Goal: Task Accomplishment & Management: Use online tool/utility

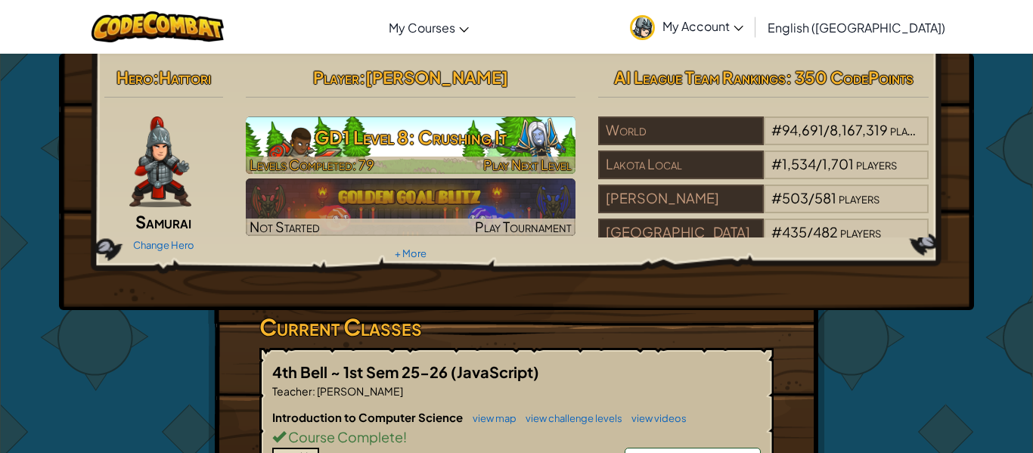
click at [328, 144] on h3 "GD1 Level 8: Crushing It" at bounding box center [411, 137] width 330 height 34
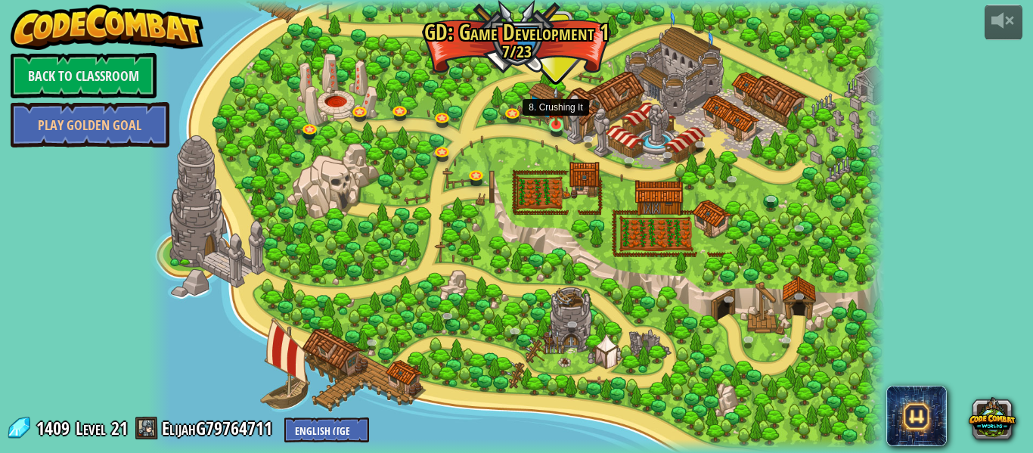
click at [556, 122] on img at bounding box center [555, 106] width 17 height 40
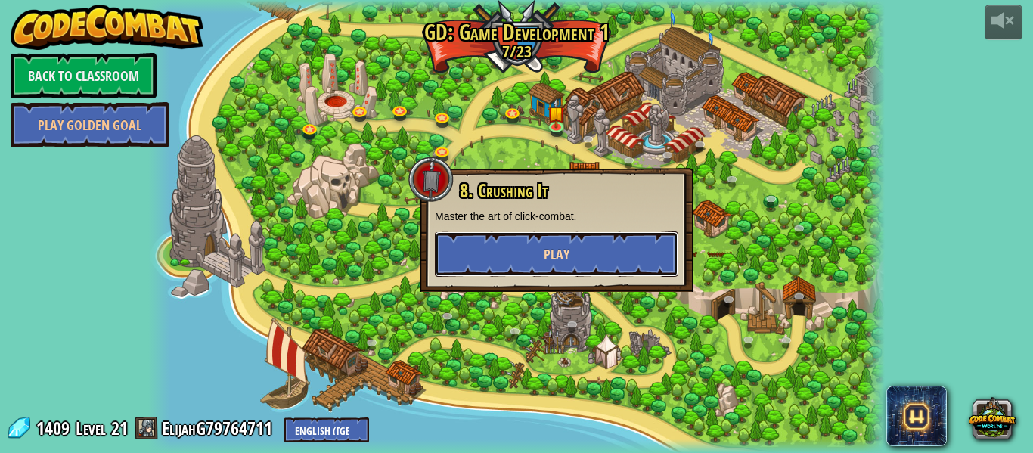
click at [604, 262] on button "Play" at bounding box center [556, 253] width 243 height 45
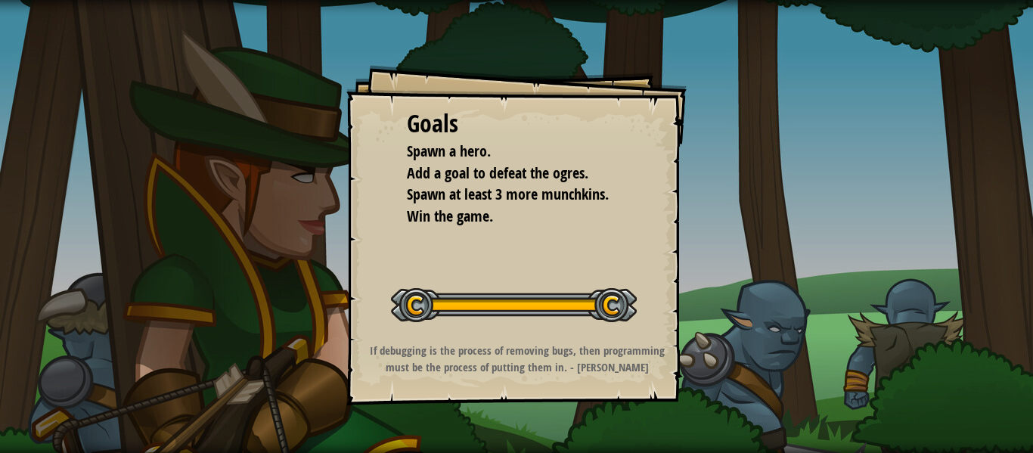
click at [602, 262] on div "Goals Spawn a hero. Add a goal to defeat the ogres. Spawn at least 3 more munch…" at bounding box center [516, 235] width 340 height 340
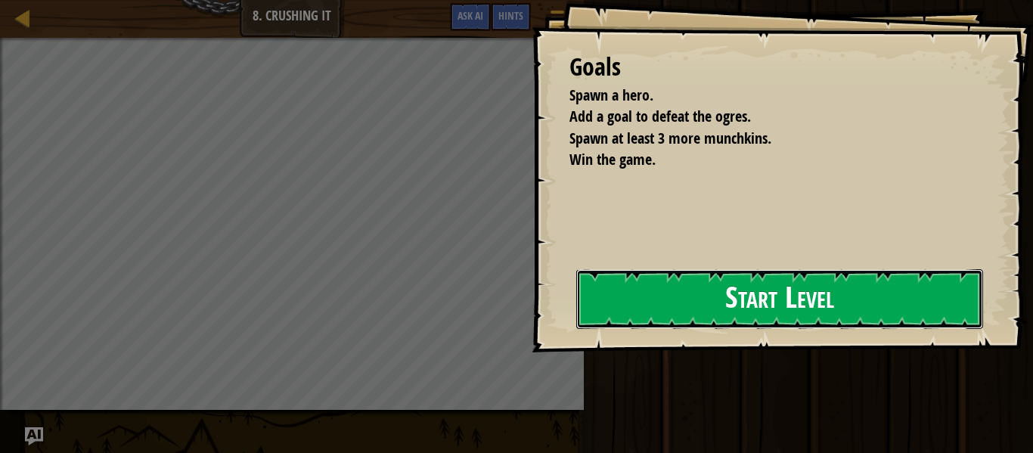
click at [618, 302] on button "Start Level" at bounding box center [779, 299] width 407 height 60
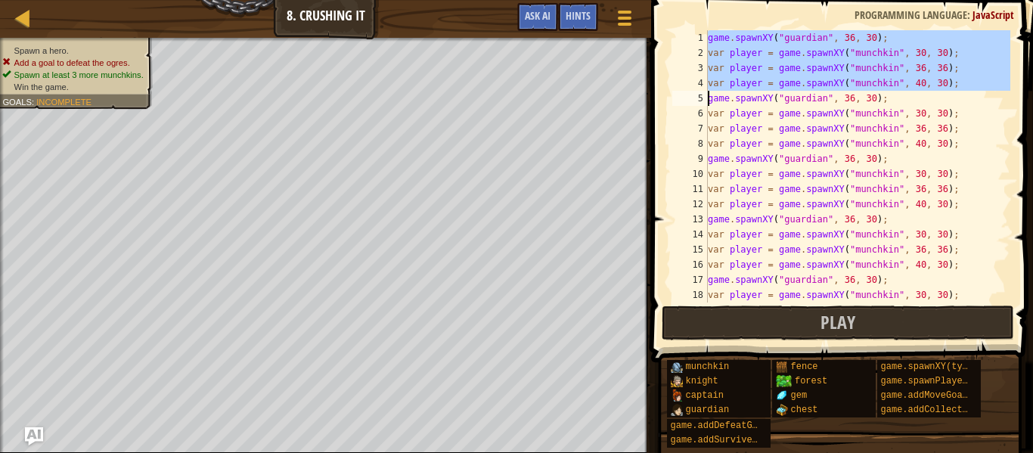
drag, startPoint x: 706, startPoint y: 40, endPoint x: 1032, endPoint y: 80, distance: 328.3
click at [1032, 80] on div "1 2 3 4 5 6 7 8 9 10 11 12 13 14 15 16 17 18 19 game . spawnXY ( "guardian" , 3…" at bounding box center [839, 211] width 386 height 407
type textarea "var player = game.spawnXY("munchkin", 40, 30);"
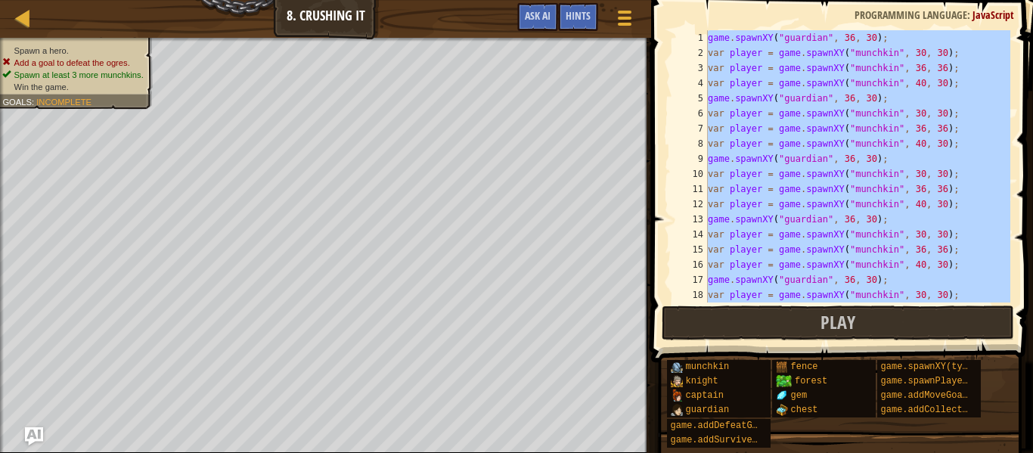
paste textarea
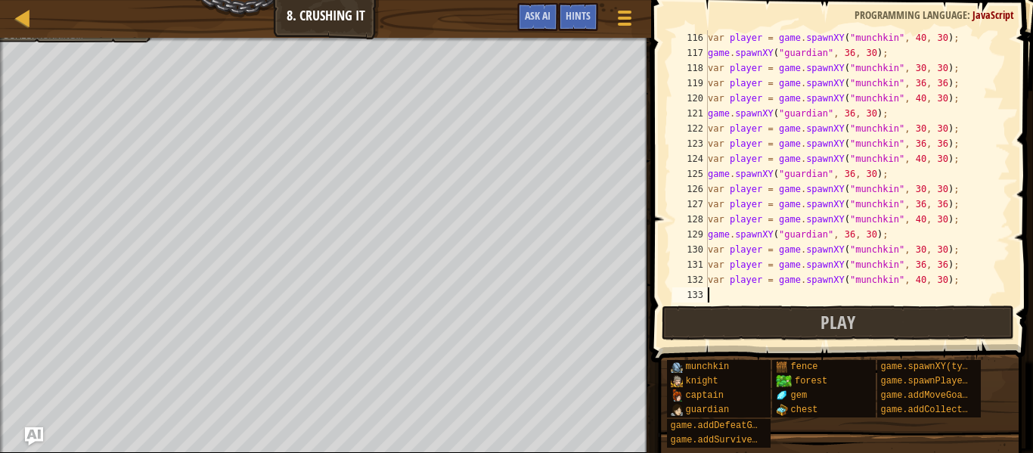
scroll to position [1920, 0]
paste textarea "v"
type textarea "v"
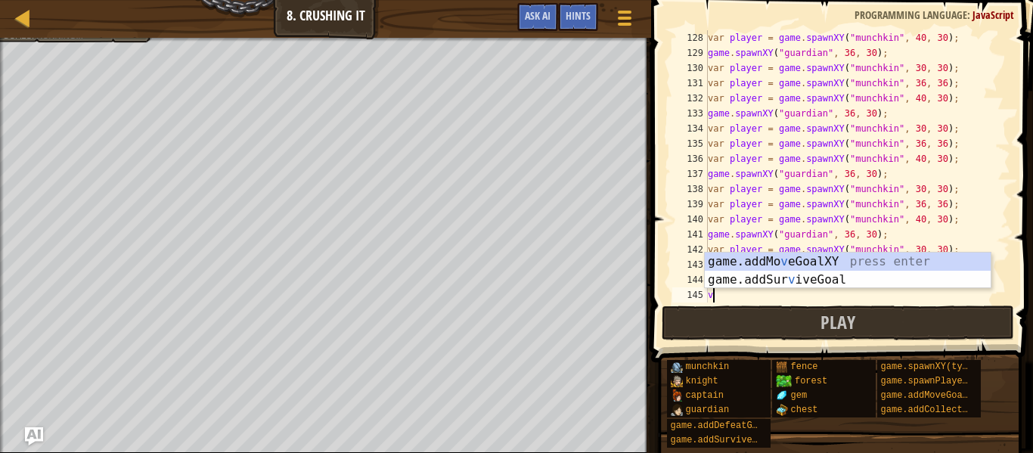
scroll to position [7, 0]
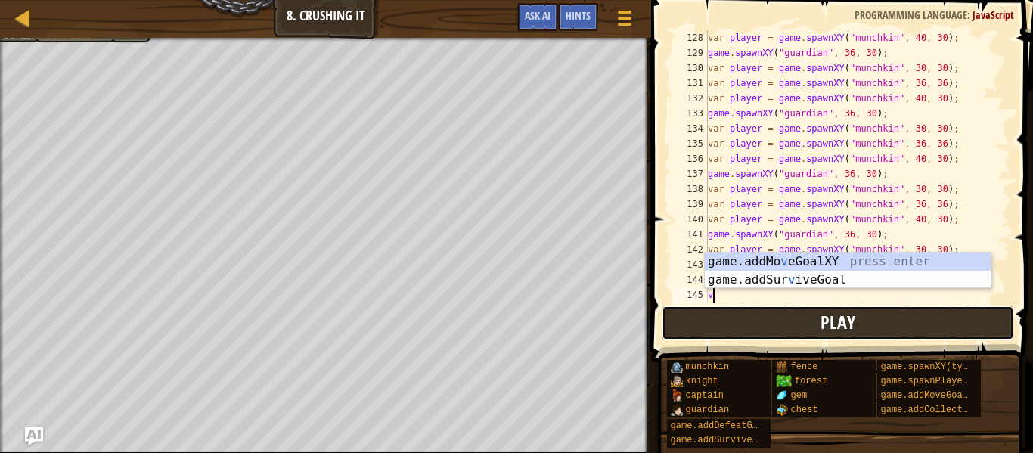
click at [823, 338] on button "Play" at bounding box center [837, 322] width 352 height 35
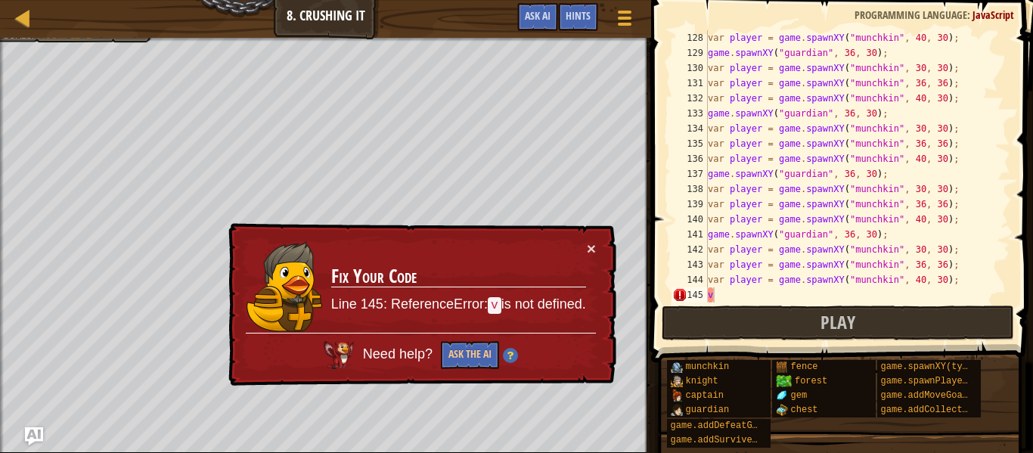
click at [731, 287] on div "var player = game . spawnXY ( "munchkin" , 40 , 30 ) ; game . spawnXY ( "guardi…" at bounding box center [857, 181] width 305 height 302
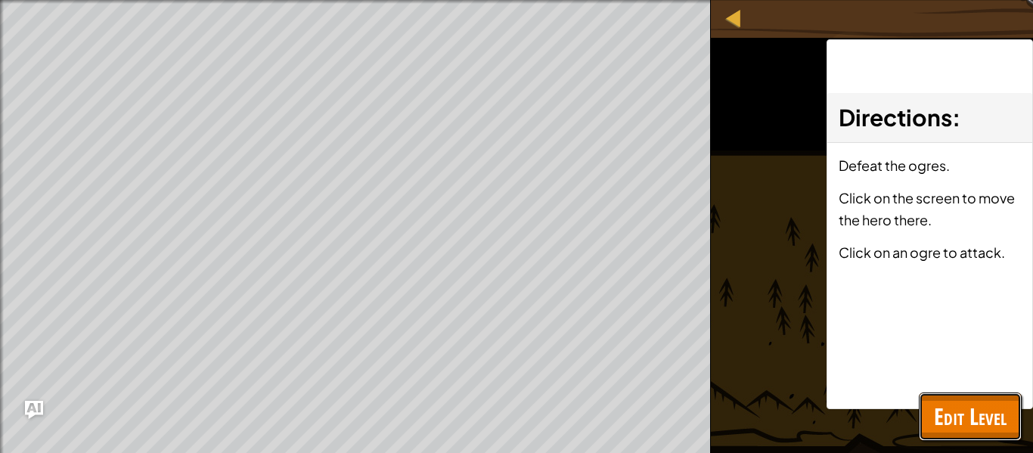
click at [998, 398] on button "Edit Level" at bounding box center [969, 416] width 103 height 48
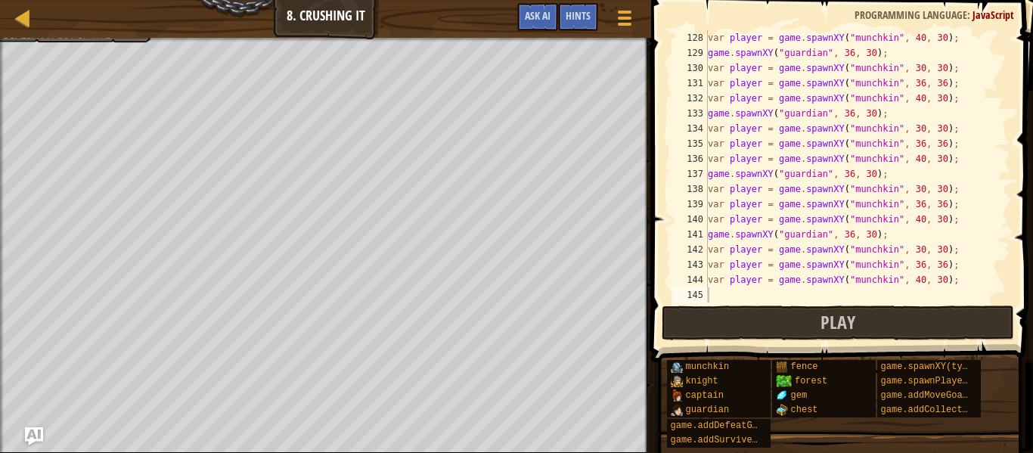
click at [932, 279] on div "var player = game . spawnXY ( "munchkin" , 40 , 30 ) ; game . spawnXY ( "guardi…" at bounding box center [857, 181] width 305 height 302
type textarea "var player = game.spawnXY("munchkin", 40, 30);"
click at [59, 39] on div at bounding box center [325, 40] width 651 height 4
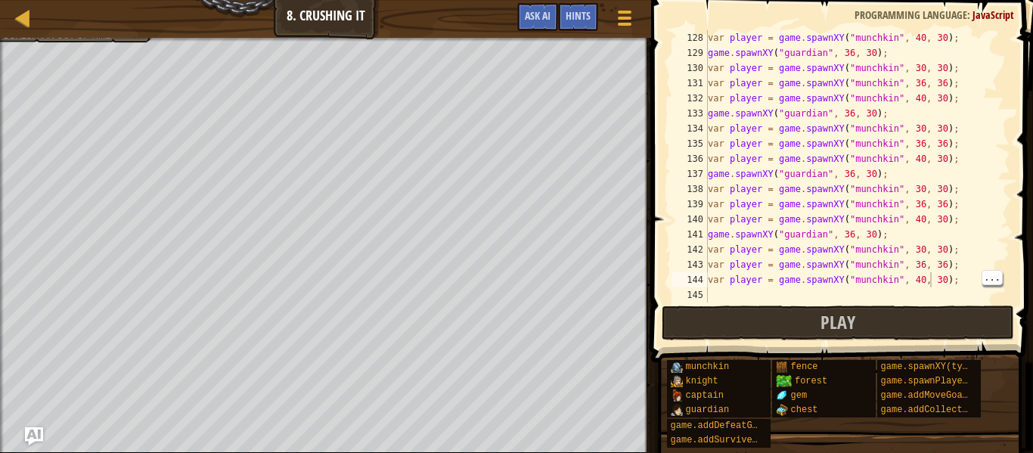
click at [59, 39] on div at bounding box center [325, 40] width 651 height 4
click at [144, 41] on div at bounding box center [325, 40] width 651 height 4
click at [791, 290] on div "var player = game . spawnXY ( "munchkin" , 40 , 30 ) ; game . spawnXY ( "guardi…" at bounding box center [857, 181] width 305 height 302
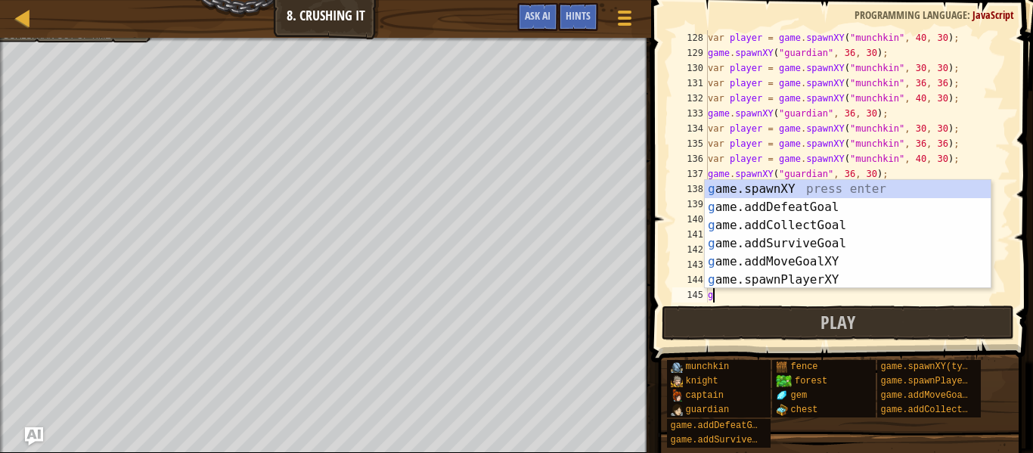
type textarea "ga"
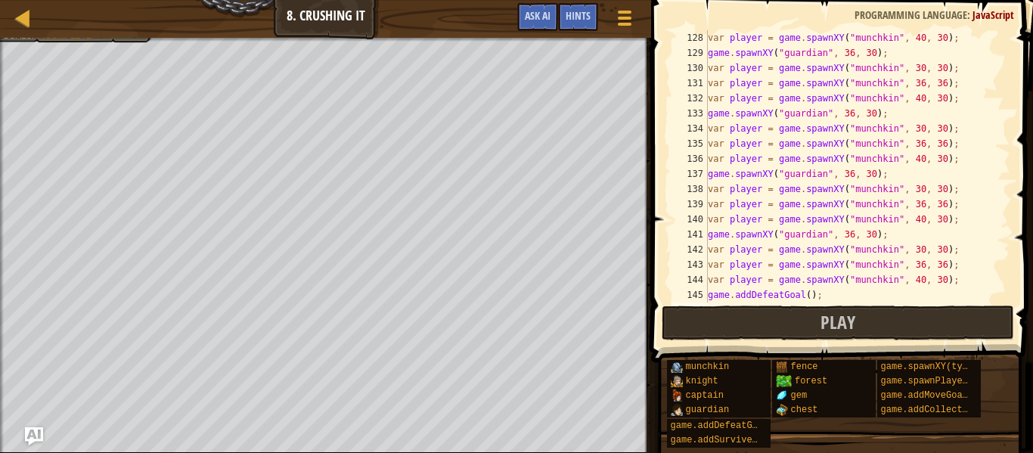
click at [816, 292] on div "var player = game . spawnXY ( "munchkin" , 40 , 30 ) ; game . spawnXY ( "guardi…" at bounding box center [857, 181] width 305 height 302
type textarea "game.addDefeatGoal(90);"
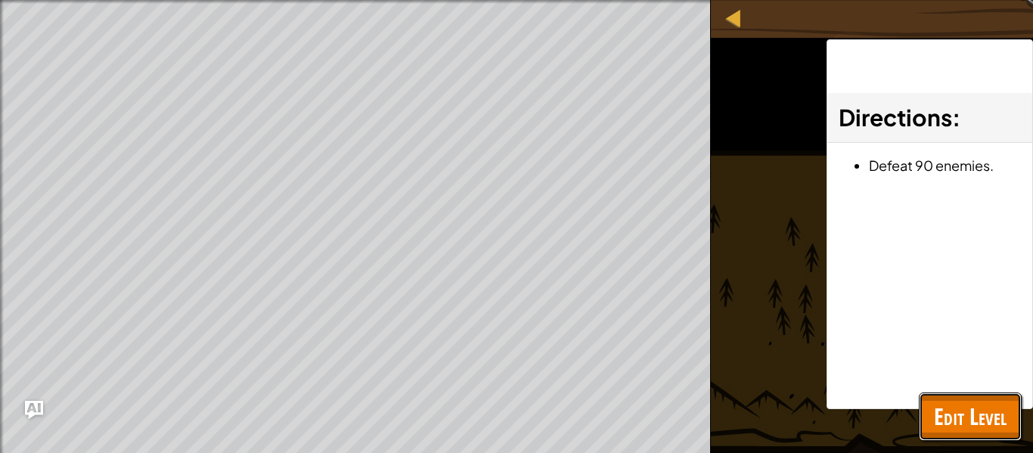
click at [976, 399] on button "Edit Level" at bounding box center [969, 416] width 103 height 48
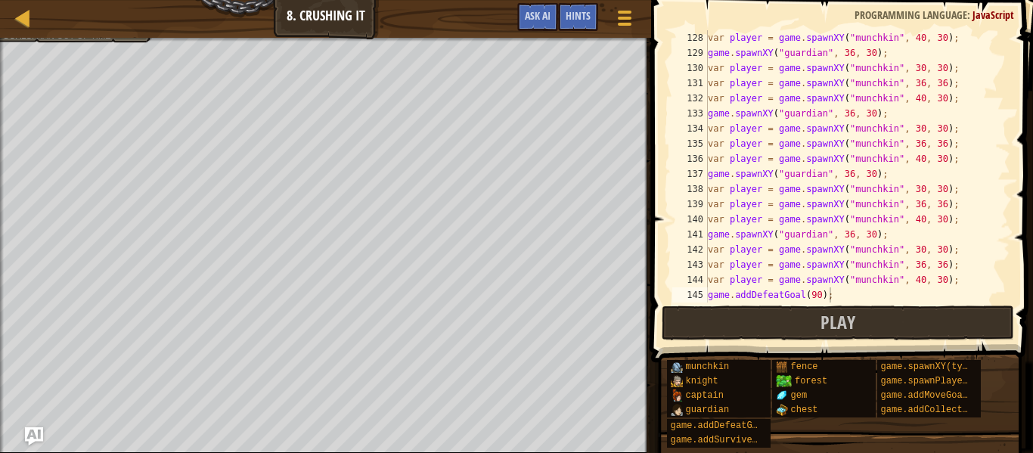
click at [862, 290] on div "var player = game . spawnXY ( "munchkin" , 40 , 30 ) ; game . spawnXY ( "guardi…" at bounding box center [857, 181] width 305 height 302
type textarea "h"
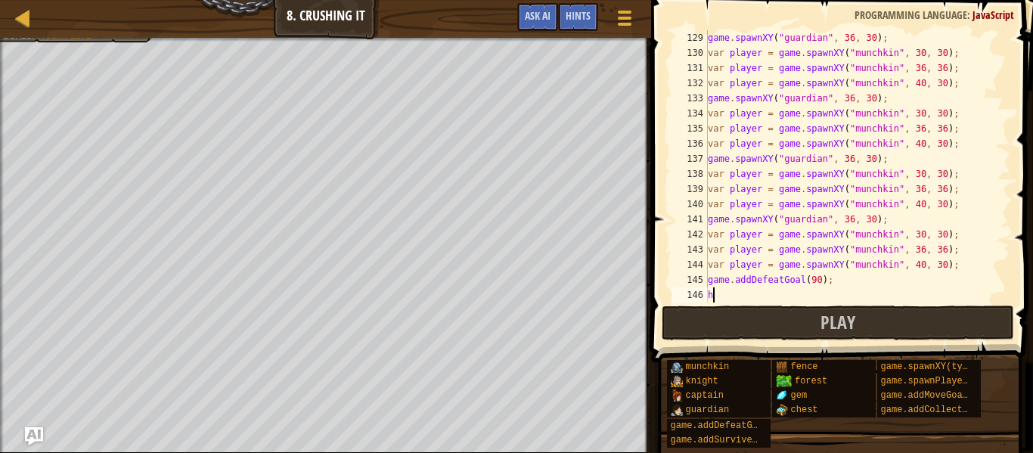
scroll to position [1935, 0]
type textarea "ga"
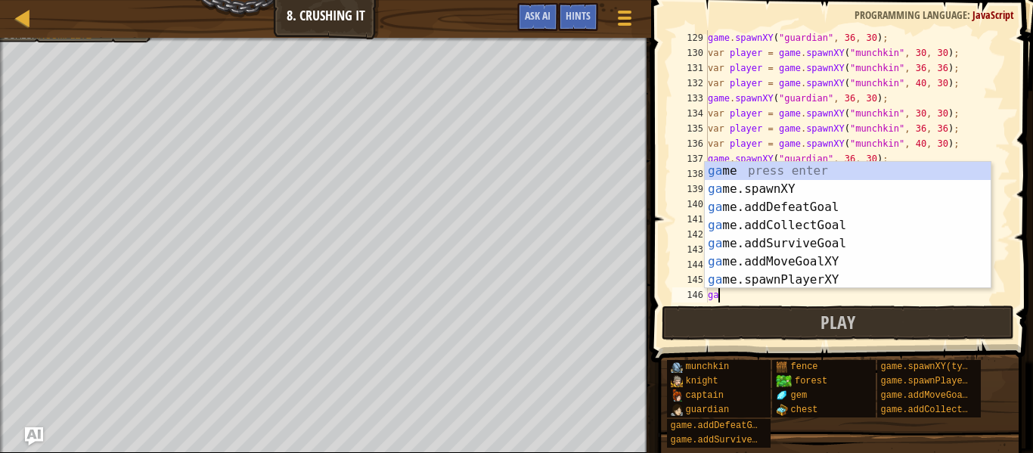
scroll to position [7, 1]
click at [869, 246] on div "ga me press enter ga me.spawnXY press enter [GEOGRAPHIC_DATA] me.addDefeatGoal …" at bounding box center [848, 243] width 286 height 163
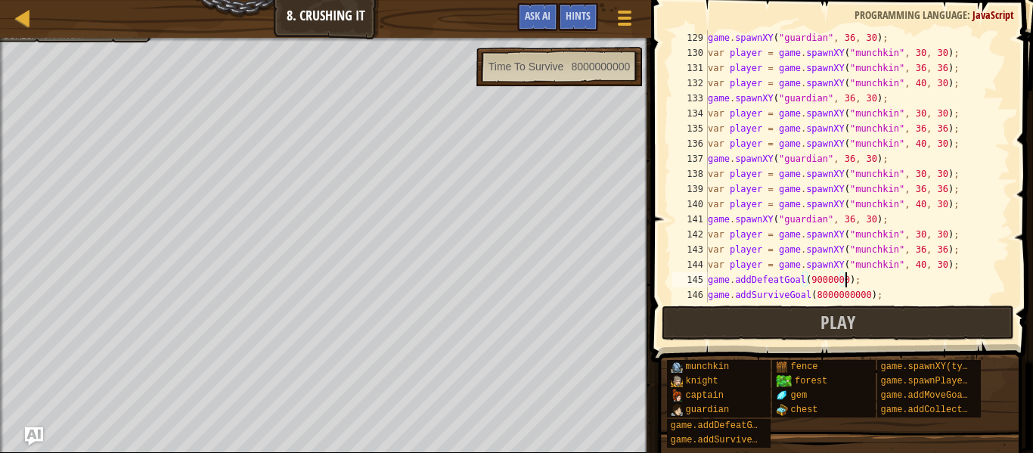
scroll to position [7, 20]
click at [921, 237] on div "game . spawnXY ( "guardian" , 36 , 30 ) ; var player = game . spawnXY ( "munchk…" at bounding box center [857, 181] width 305 height 302
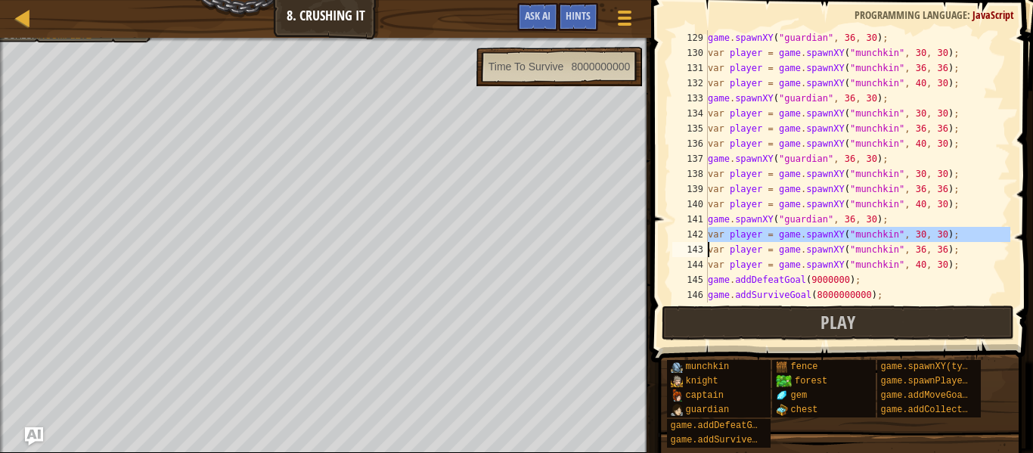
click at [705, 229] on div "142" at bounding box center [690, 234] width 36 height 15
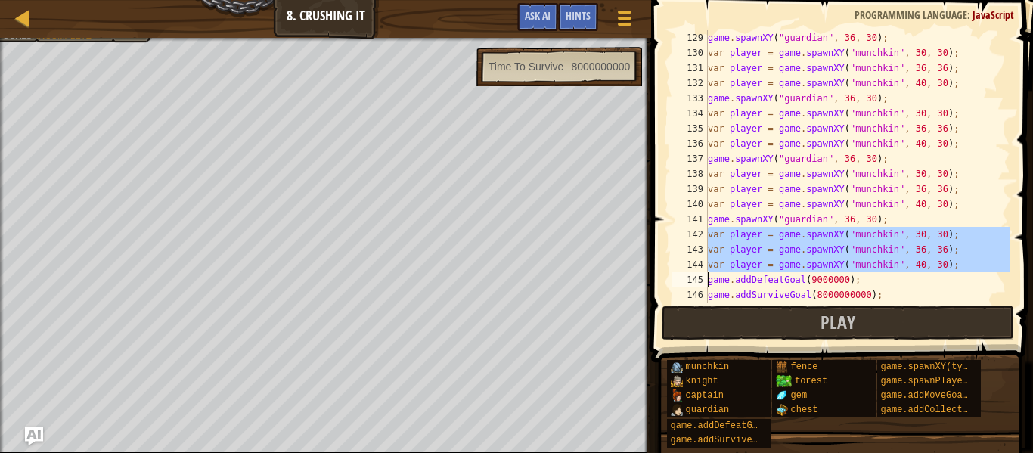
drag, startPoint x: 705, startPoint y: 229, endPoint x: 968, endPoint y: 258, distance: 263.9
click at [968, 258] on div "var player = game.spawnXY("munchkin", 30, 30); 129 130 131 132 133 134 135 136 …" at bounding box center [839, 166] width 341 height 272
paste textarea
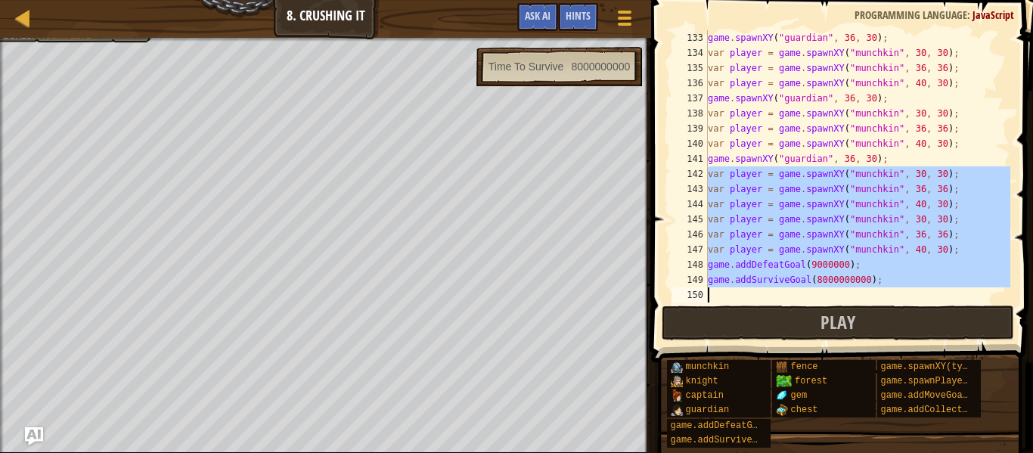
scroll to position [1996, 0]
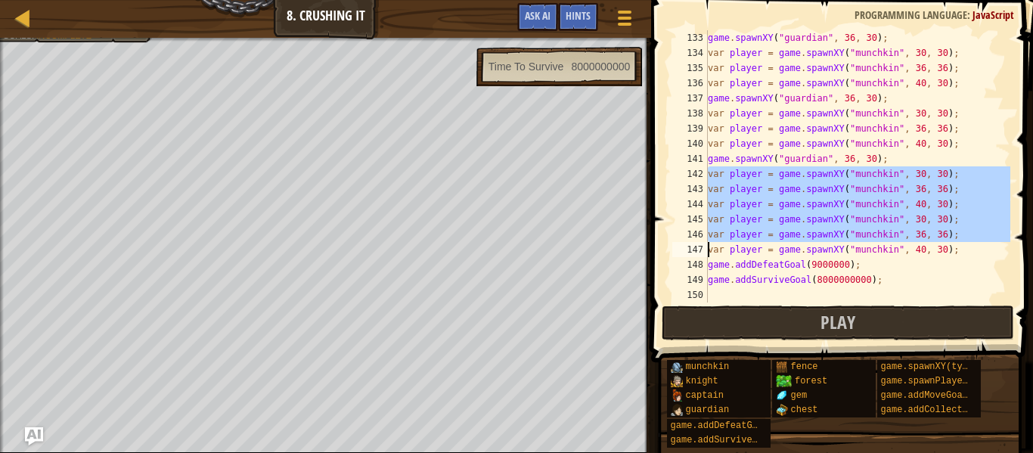
drag, startPoint x: 705, startPoint y: 204, endPoint x: 982, endPoint y: 241, distance: 279.1
click at [982, 241] on div "game.addDefeatGoal(9000000); 133 134 135 136 137 138 139 140 141 142 143 144 14…" at bounding box center [839, 166] width 341 height 272
paste textarea
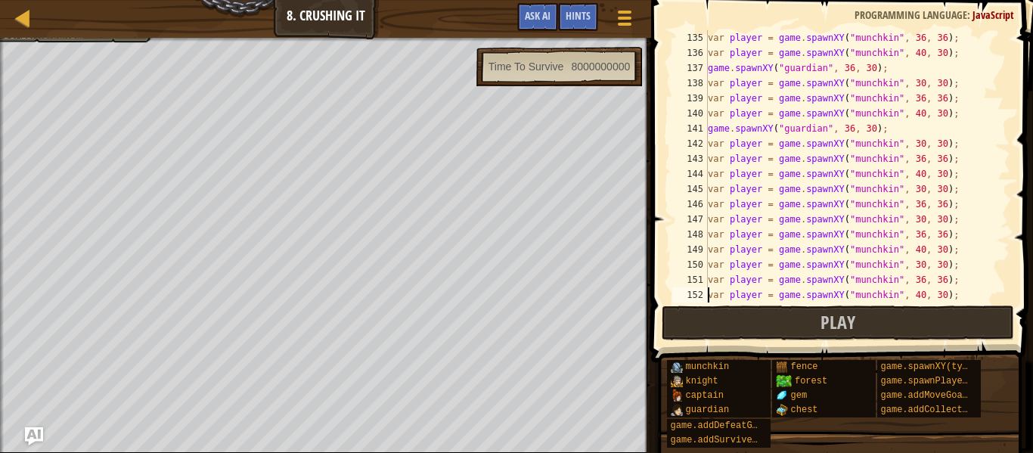
scroll to position [2101, 0]
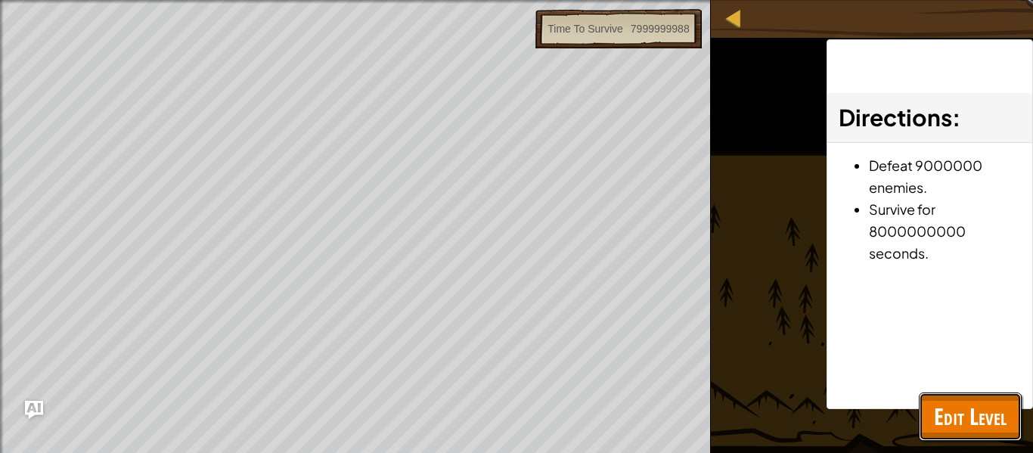
click at [953, 410] on span "Edit Level" at bounding box center [970, 416] width 73 height 31
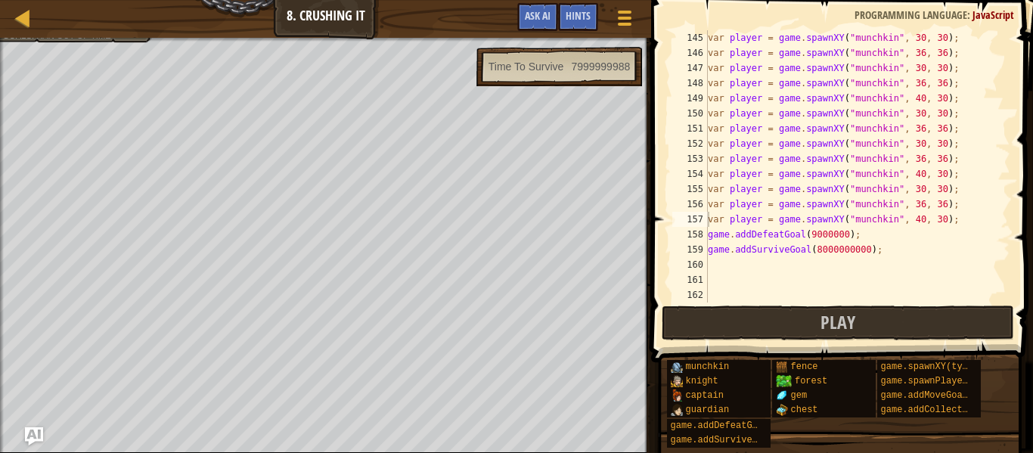
scroll to position [2177, 0]
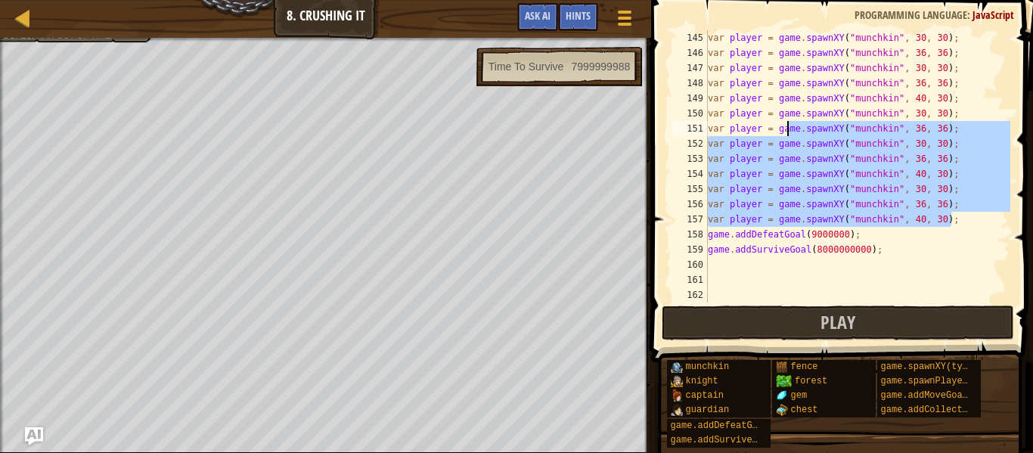
drag, startPoint x: 955, startPoint y: 221, endPoint x: 787, endPoint y: 132, distance: 190.0
click at [787, 132] on div "var player = game . spawnXY ( "munchkin" , 30 , 30 ) ; var player = game . spaw…" at bounding box center [857, 181] width 305 height 302
click at [831, 231] on div "var player = game . spawnXY ( "munchkin" , 30 , 30 ) ; var player = game . spaw…" at bounding box center [857, 181] width 305 height 302
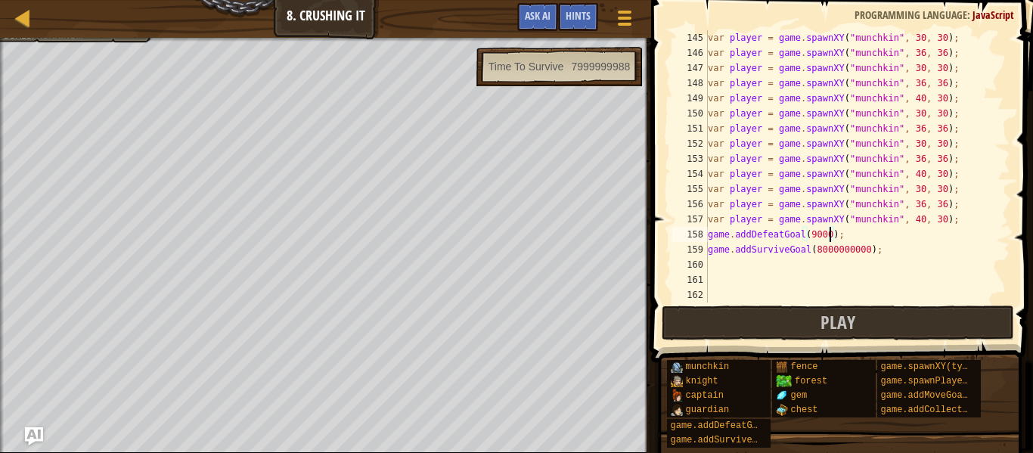
scroll to position [7, 17]
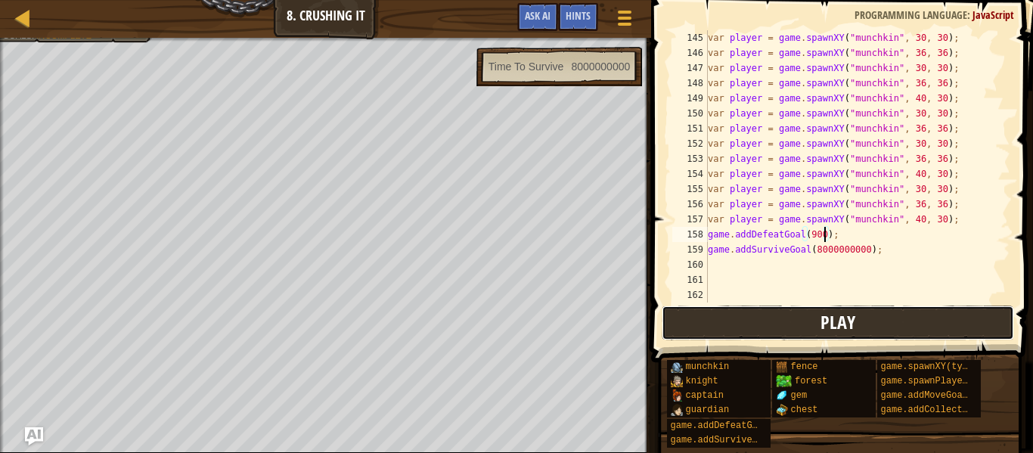
click at [871, 336] on button "Play" at bounding box center [837, 322] width 352 height 35
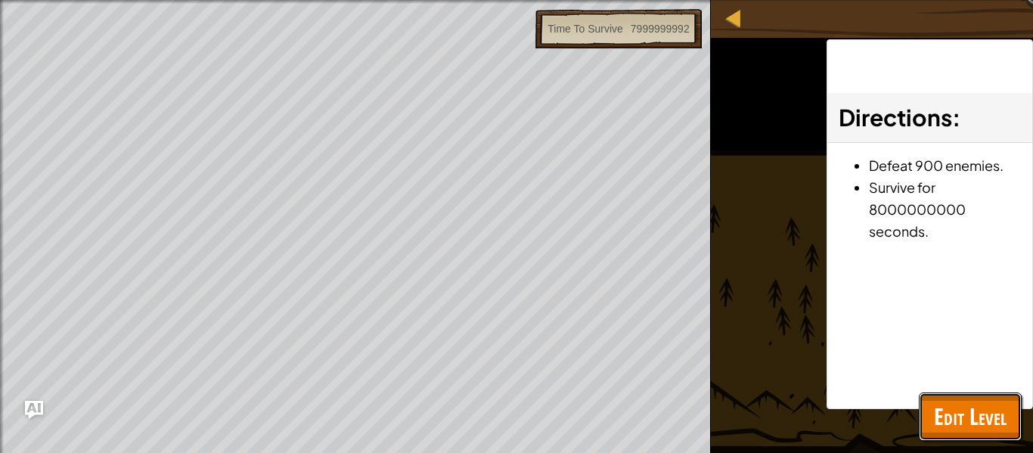
click at [931, 397] on button "Edit Level" at bounding box center [969, 416] width 103 height 48
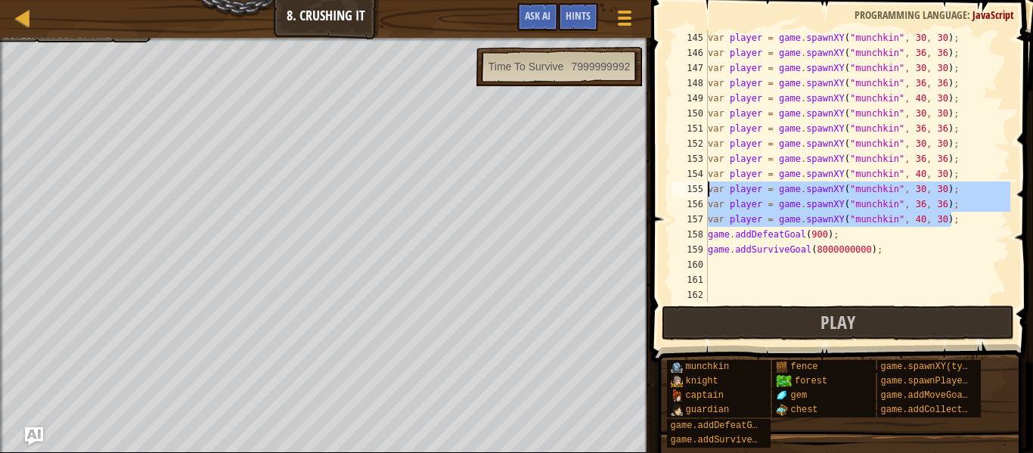
drag, startPoint x: 973, startPoint y: 218, endPoint x: 692, endPoint y: 187, distance: 282.2
click at [692, 187] on div "var player = game.spawnXY("munchkin", 40, 30); 145 146 147 148 149 150 151 152 …" at bounding box center [839, 166] width 341 height 272
type textarea "var player = game.spawnXY("munchkin", 30, 30); var player = game.spawnXY("munch…"
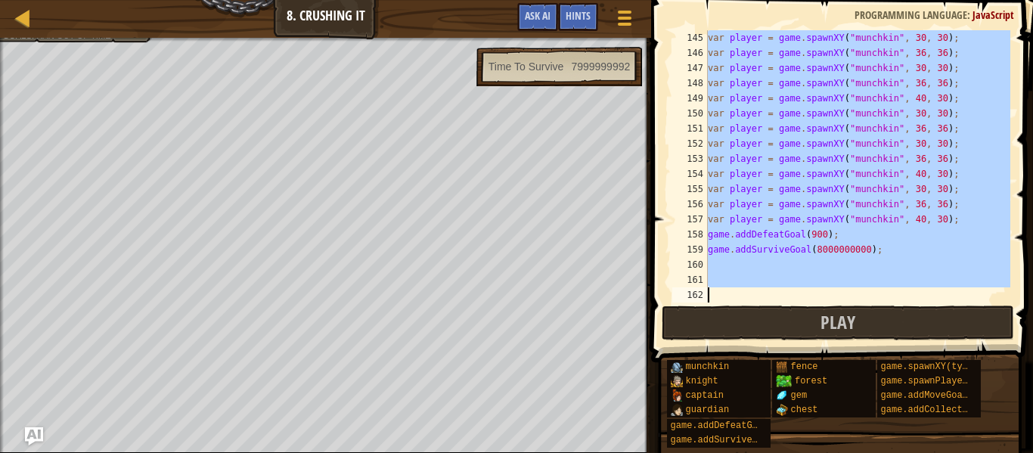
click at [797, 183] on div "var player = game . spawnXY ( "munchkin" , 30 , 30 ) ; var player = game . spaw…" at bounding box center [857, 166] width 305 height 272
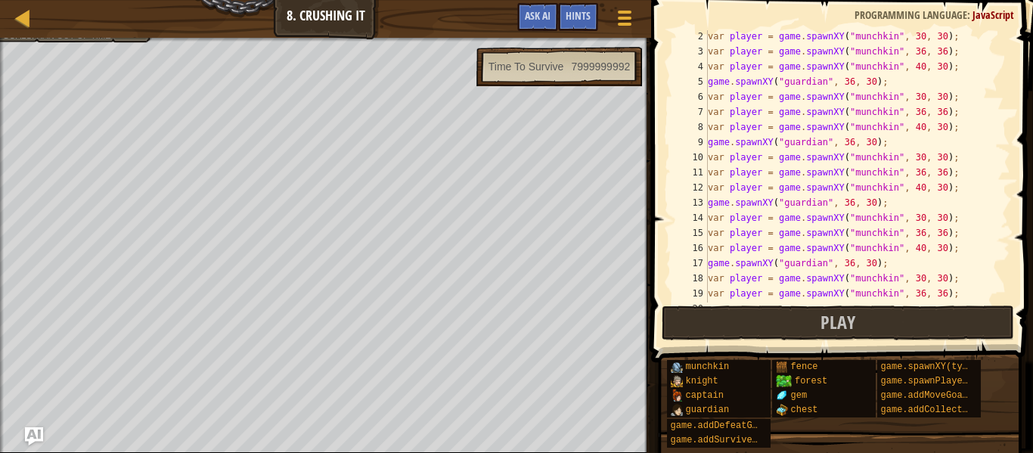
scroll to position [0, 0]
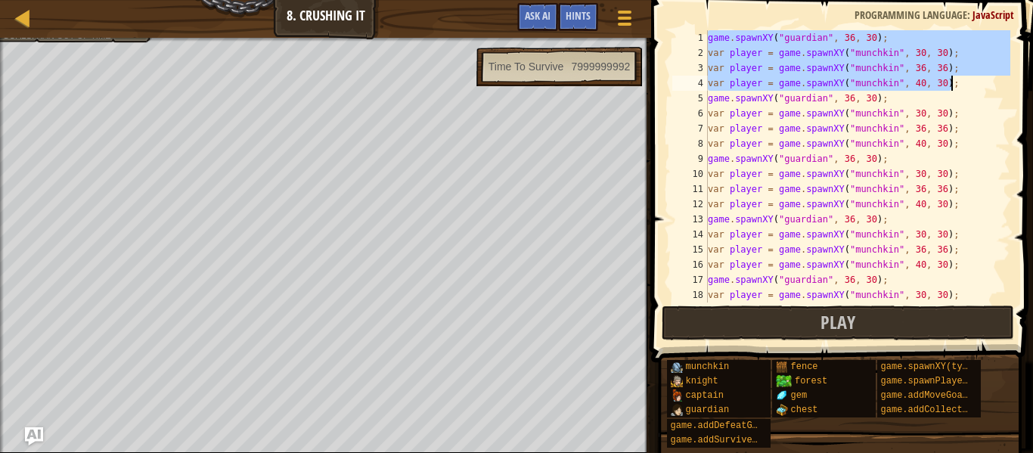
drag, startPoint x: 707, startPoint y: 41, endPoint x: 965, endPoint y: 80, distance: 261.5
click at [965, 80] on div "game . spawnXY ( "guardian" , 36 , 30 ) ; var player = game . spawnXY ( "munchk…" at bounding box center [857, 181] width 305 height 302
type textarea "var player = game.spawnXY("munchkin", 36, 36); var player = game.spawnXY("munch…"
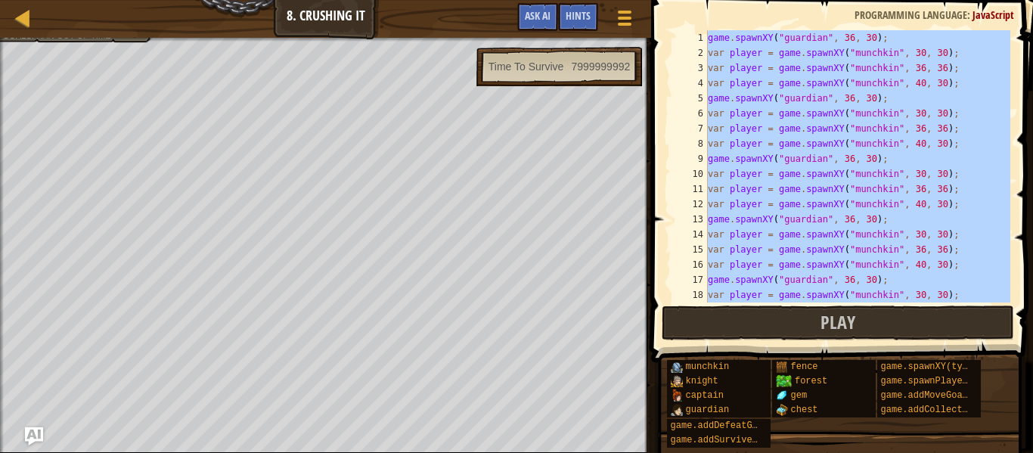
paste textarea "var player = game.spawnXY("munchkin", 40, 30);"
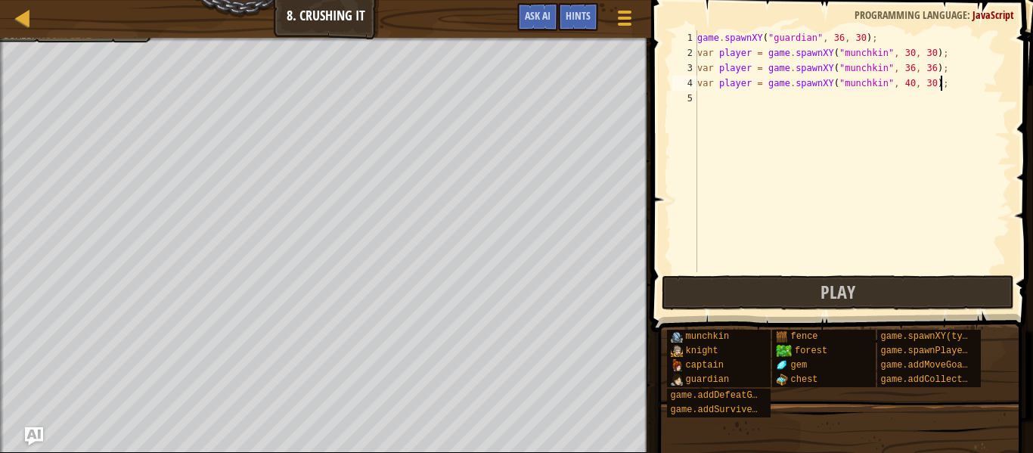
click at [897, 42] on div "game . spawnXY ( "guardian" , 36 , 30 ) ; var player = game . spawnXY ( "munchk…" at bounding box center [852, 166] width 316 height 272
type textarea "game.spawnXY("guardian", 36, 30);"
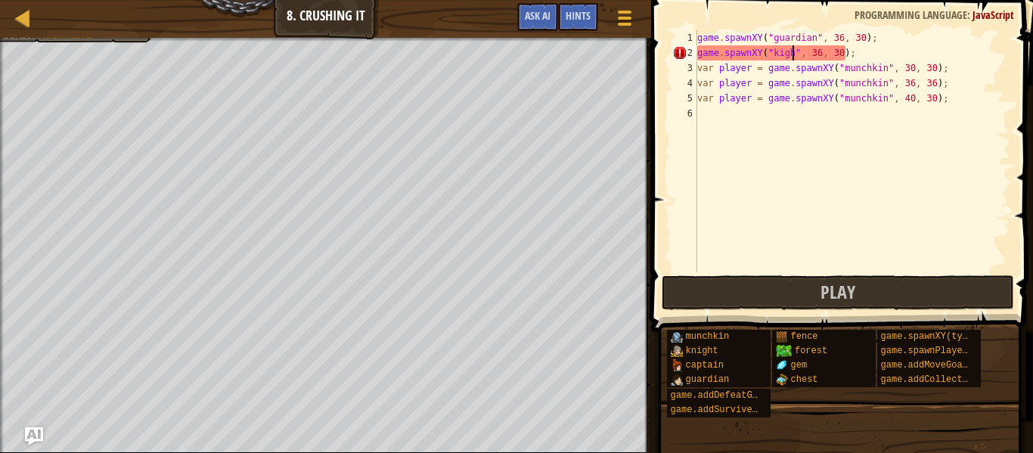
scroll to position [7, 15]
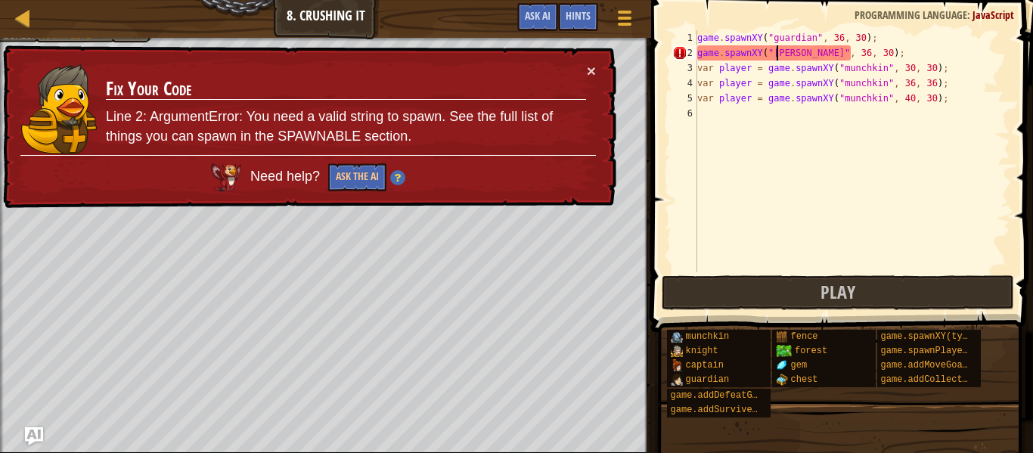
type textarea "game.spawnXY("knight", 36, 30);"
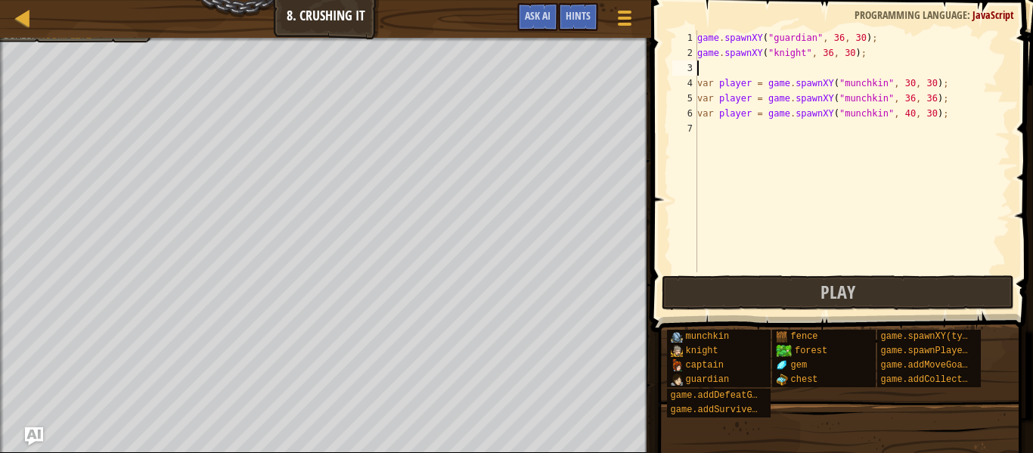
scroll to position [7, 0]
type textarea "h"
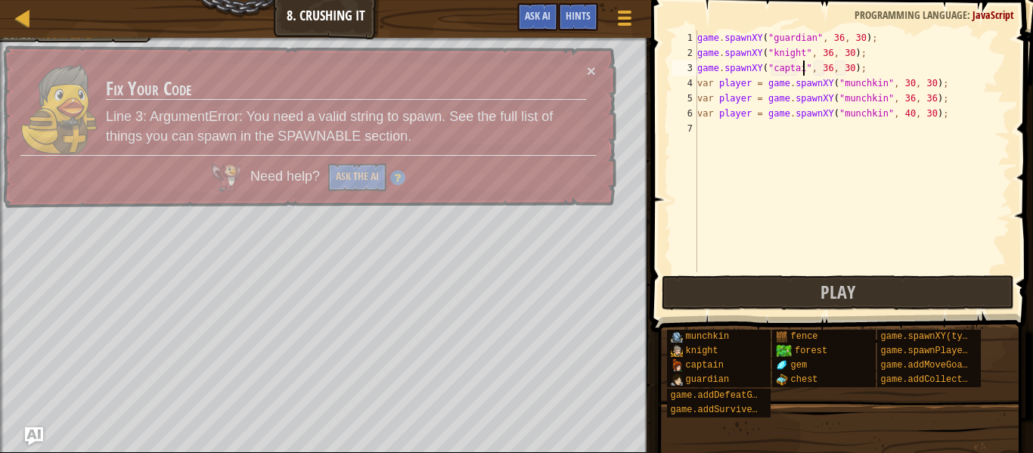
scroll to position [7, 17]
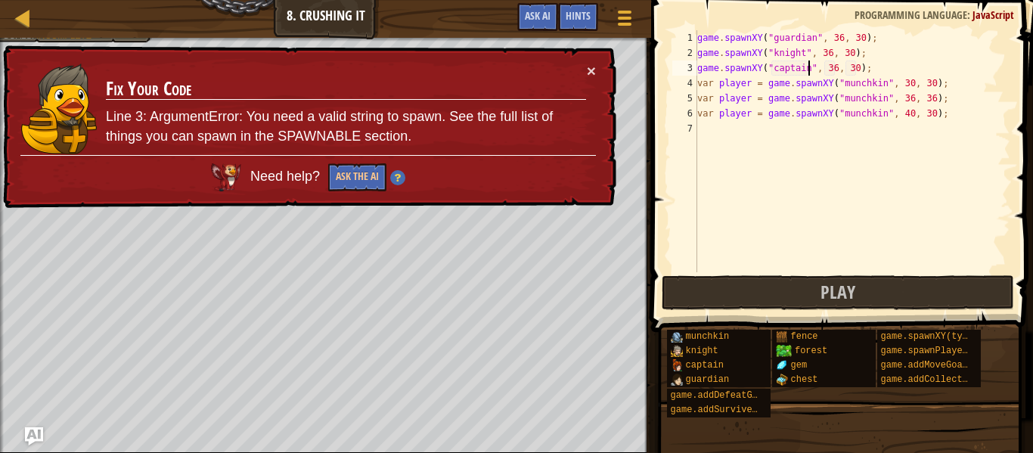
click at [900, 110] on div "game . spawnXY ( "guardian" , 36 , 30 ) ; game . spawnXY ( "knight" , 36 , 30 )…" at bounding box center [852, 166] width 316 height 272
click at [856, 108] on div "game . spawnXY ( "guardian" , 36 , 30 ) ; game . spawnXY ( "knight" , 36 , 30 )…" at bounding box center [852, 166] width 316 height 272
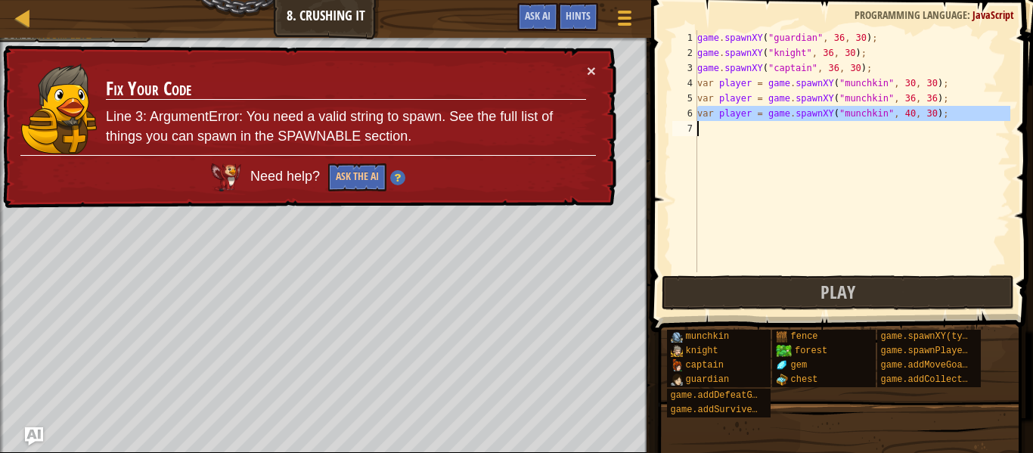
click at [731, 101] on div "game . spawnXY ( "guardian" , 36 , 30 ) ; game . spawnXY ( "knight" , 36 , 30 )…" at bounding box center [852, 166] width 316 height 272
type textarea "var player = game.spawnXY("munchkin", 36, 36);"
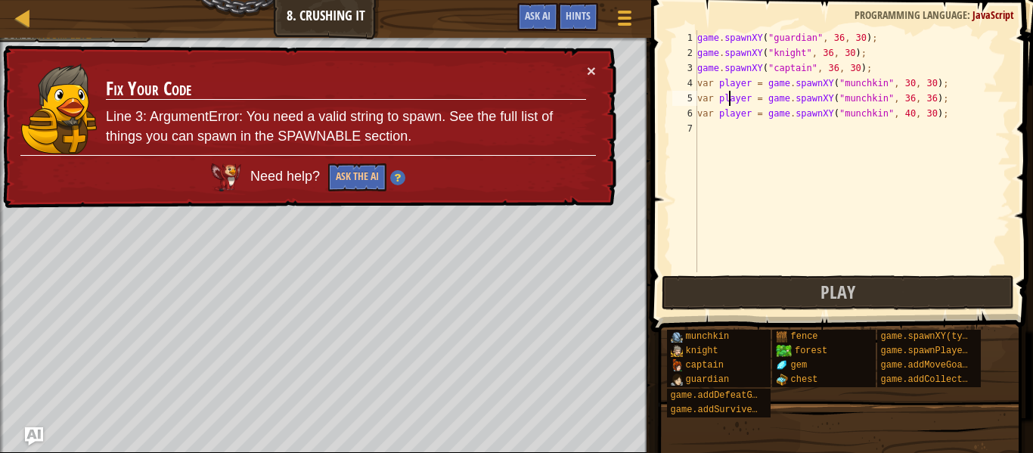
click at [721, 135] on div "game . spawnXY ( "guardian" , 36 , 30 ) ; game . spawnXY ( "knight" , 36 , 30 )…" at bounding box center [852, 166] width 316 height 272
paste textarea "var player = game.spawnXY("munchkin", 40, 30);"
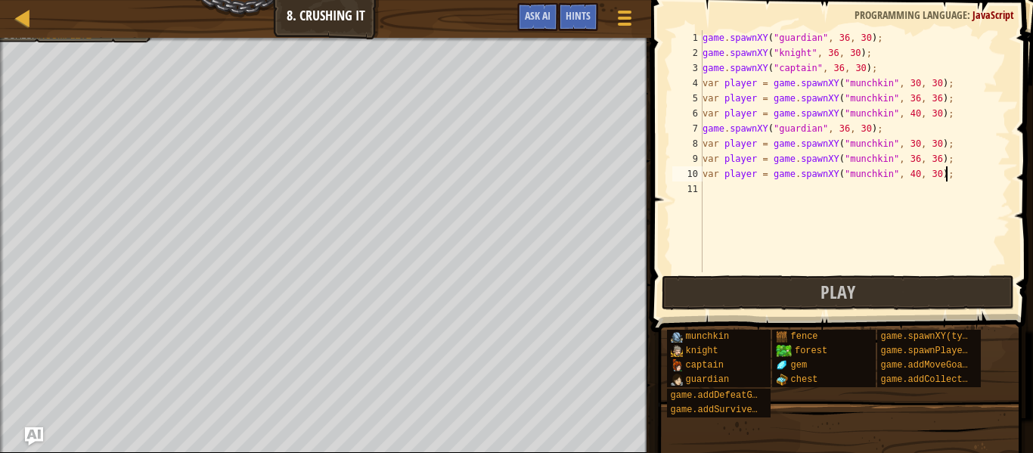
click at [722, 129] on div "game . spawnXY ( "guardian" , 36 , 30 ) ; game . spawnXY ( "knight" , 36 , 30 )…" at bounding box center [854, 166] width 311 height 272
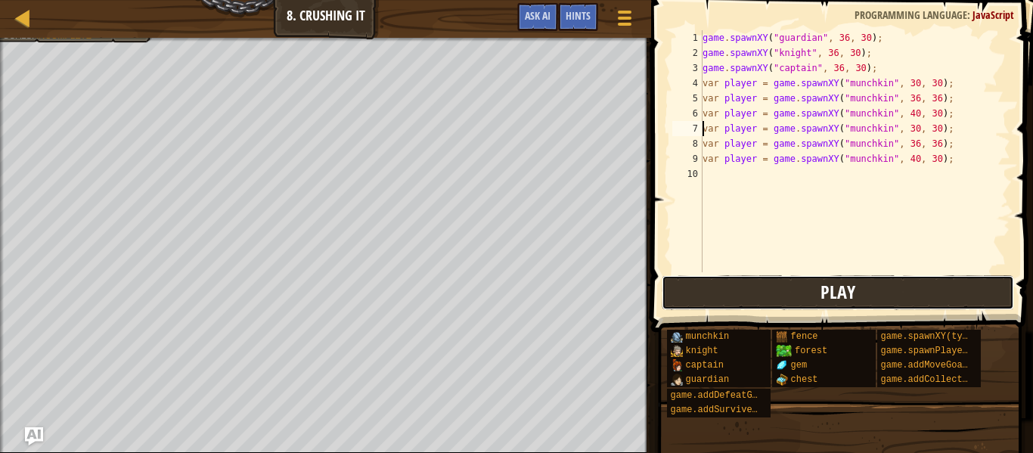
click at [728, 287] on button "Play" at bounding box center [837, 292] width 352 height 35
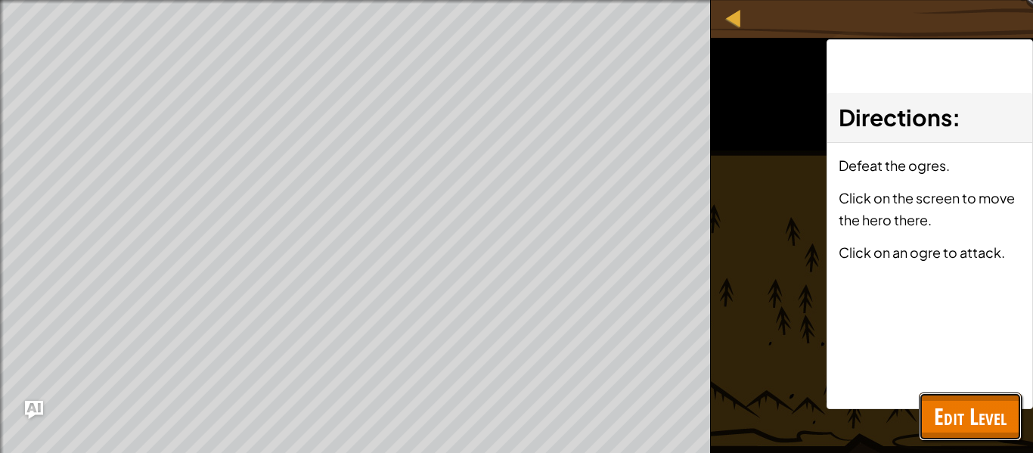
click at [931, 404] on button "Edit Level" at bounding box center [969, 416] width 103 height 48
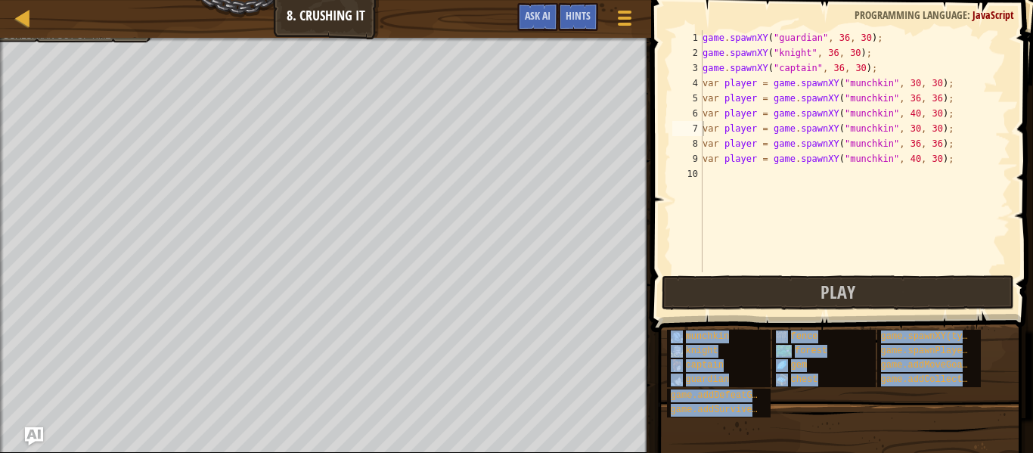
copy div "munchkin knight captain guardian game.addDefeatGoal(amount) game.addSurviveGoal…"
click at [804, 122] on div "game . spawnXY ( "guardian" , 36 , 30 ) ; game . spawnXY ( "knight" , 36 , 30 )…" at bounding box center [854, 166] width 311 height 272
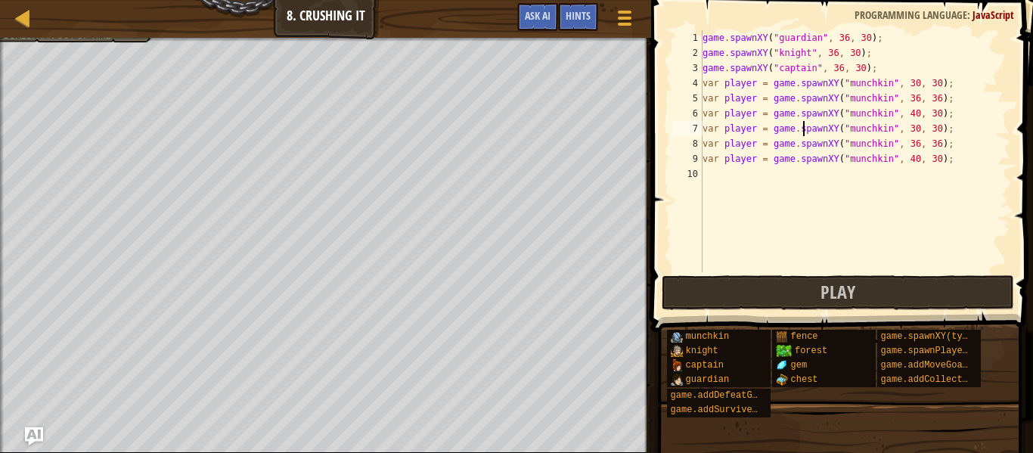
click at [804, 122] on div "game . spawnXY ( "guardian" , 36 , 30 ) ; game . spawnXY ( "knight" , 36 , 30 )…" at bounding box center [854, 166] width 311 height 272
click at [804, 122] on div "game . spawnXY ( "guardian" , 36 , 30 ) ; game . spawnXY ( "knight" , 36 , 30 )…" at bounding box center [854, 151] width 311 height 242
type textarea "var player = game.spawnXY("munchkin", 40, 30);"
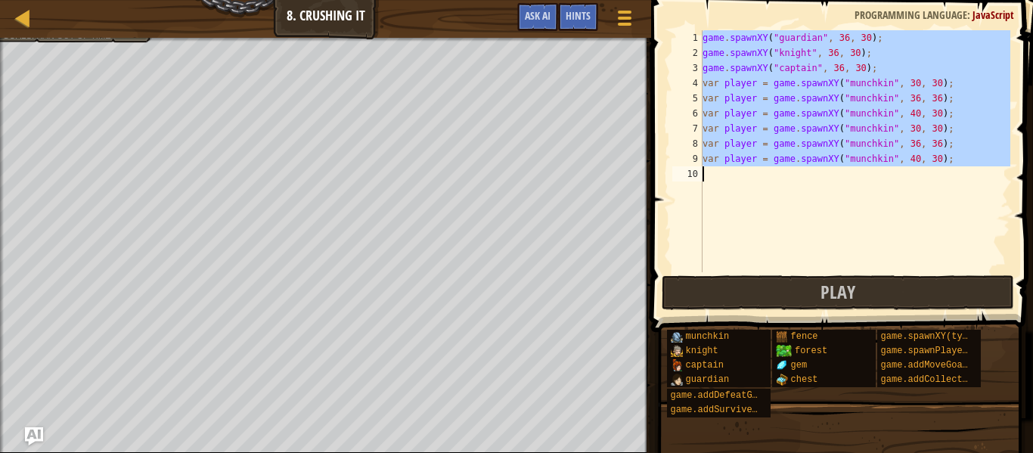
paste textarea
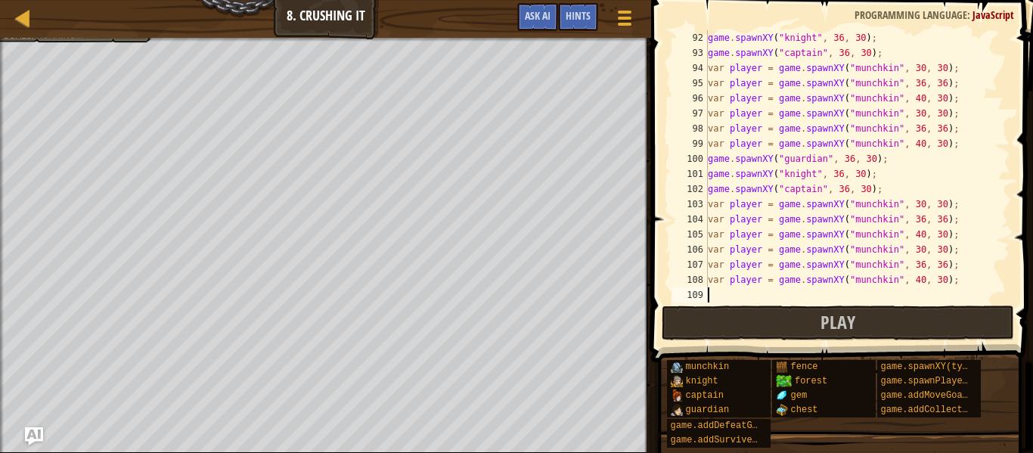
scroll to position [1512, 0]
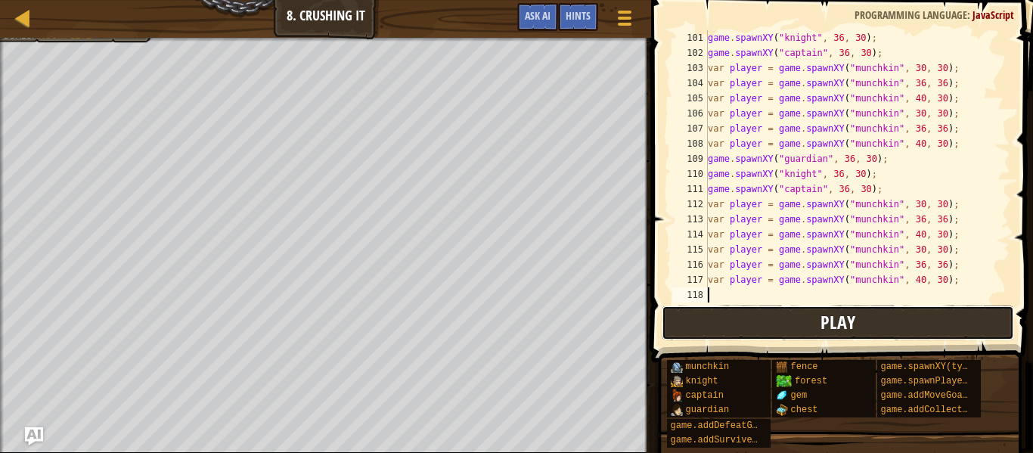
click at [794, 314] on button "Play" at bounding box center [837, 322] width 352 height 35
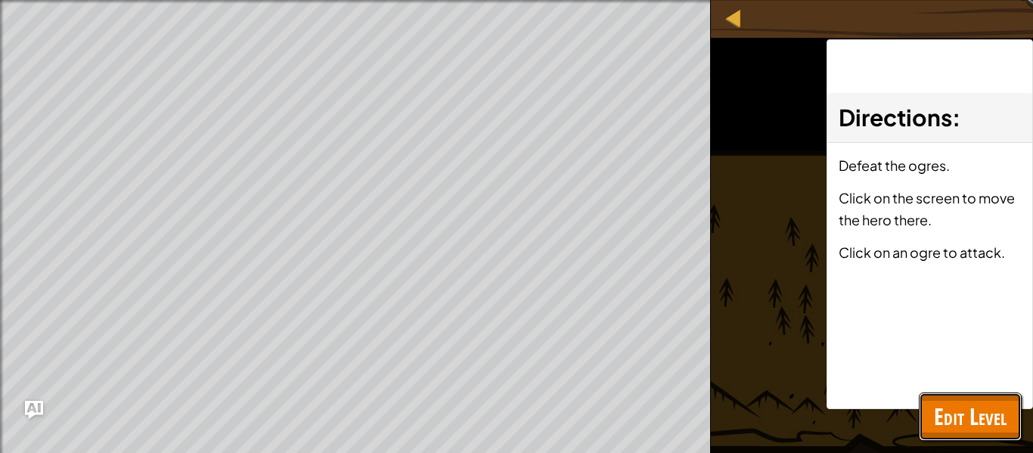
click at [945, 409] on span "Edit Level" at bounding box center [970, 416] width 73 height 31
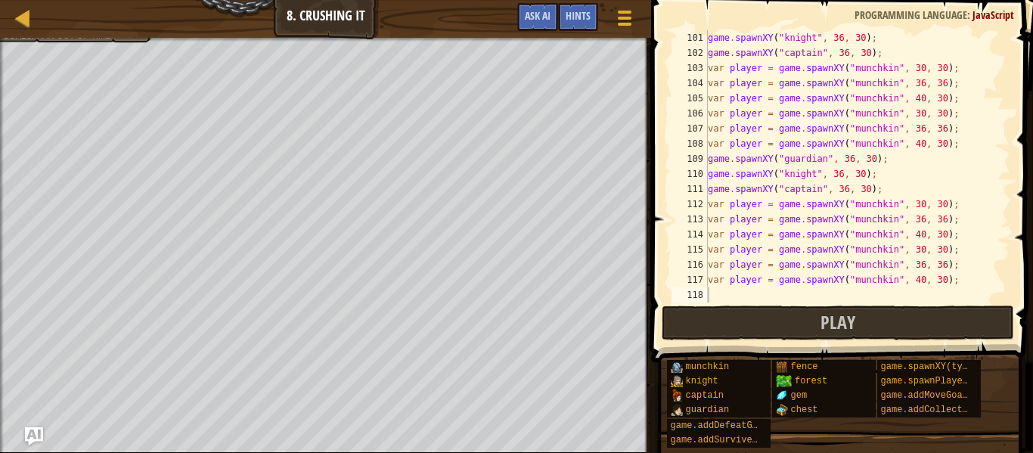
click at [824, 290] on div "game . spawnXY ( "knight" , 36 , 30 ) ; game . spawnXY ( "captain" , 36 , 30 ) …" at bounding box center [857, 181] width 305 height 302
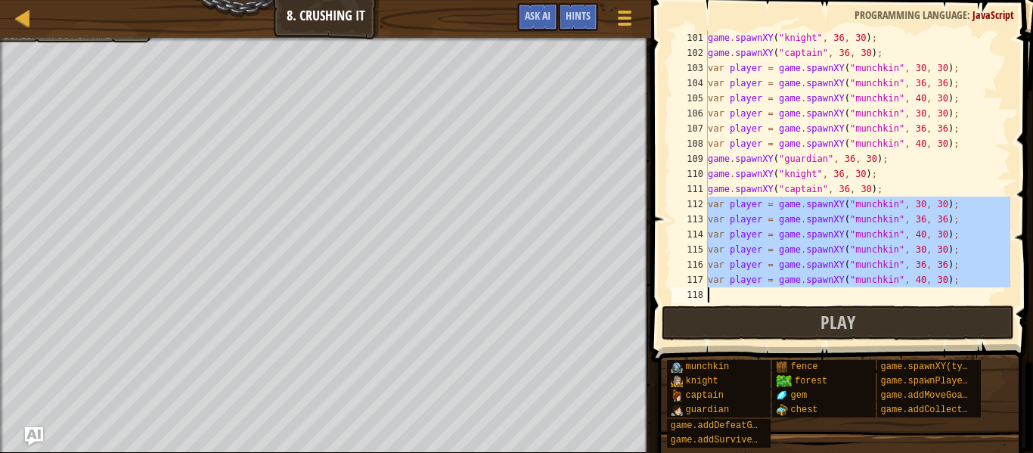
drag, startPoint x: 705, startPoint y: 204, endPoint x: 963, endPoint y: 290, distance: 271.5
click at [963, 290] on div "101 102 103 104 105 106 107 108 109 110 111 112 113 114 115 116 117 118 game . …" at bounding box center [839, 166] width 341 height 272
type textarea "var player = game.spawnXY("munchkin", 40, 30);"
paste textarea
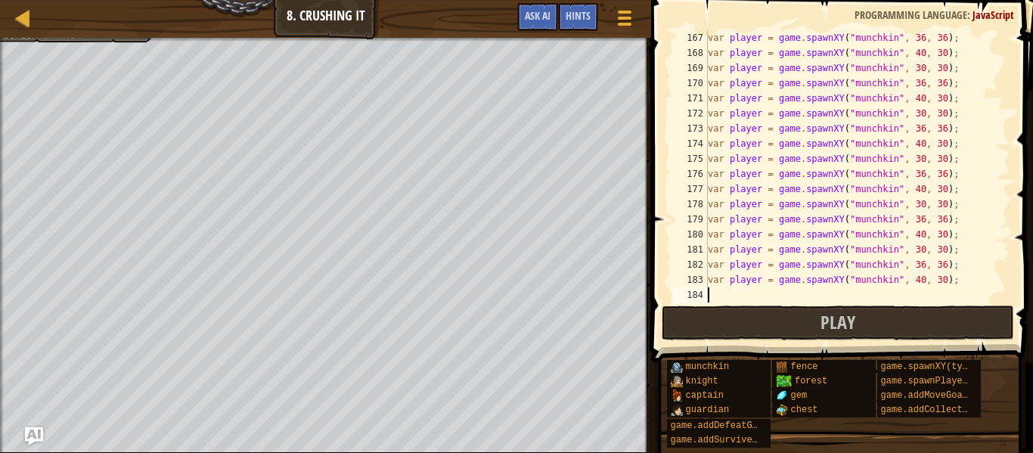
scroll to position [2600, 0]
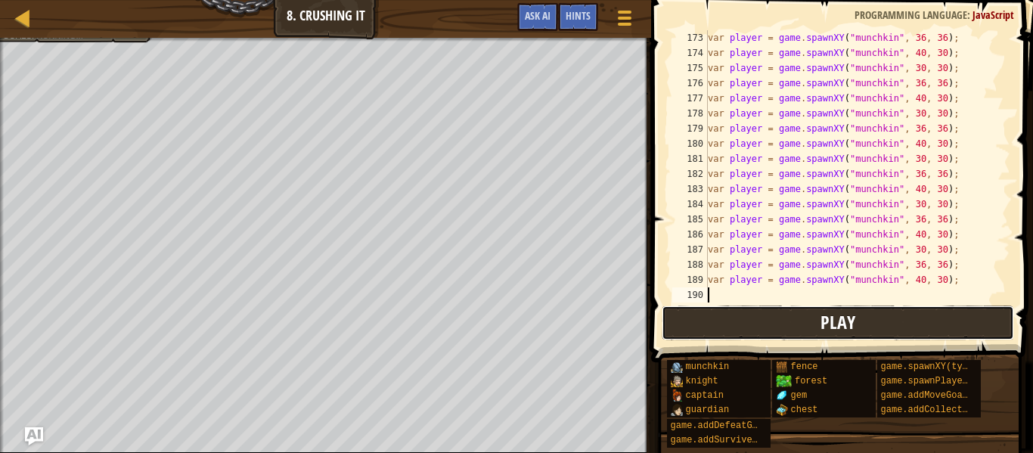
click at [840, 321] on span "Play" at bounding box center [837, 322] width 35 height 24
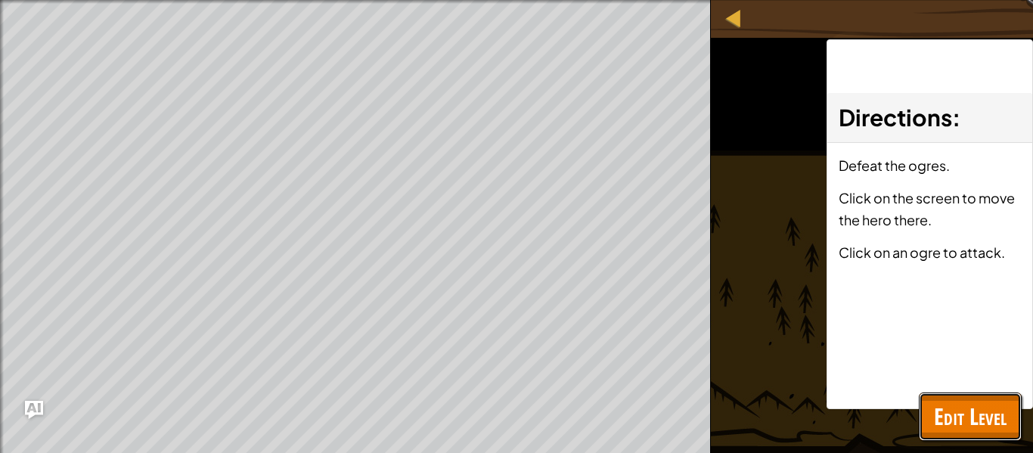
click at [983, 409] on span "Edit Level" at bounding box center [970, 416] width 73 height 31
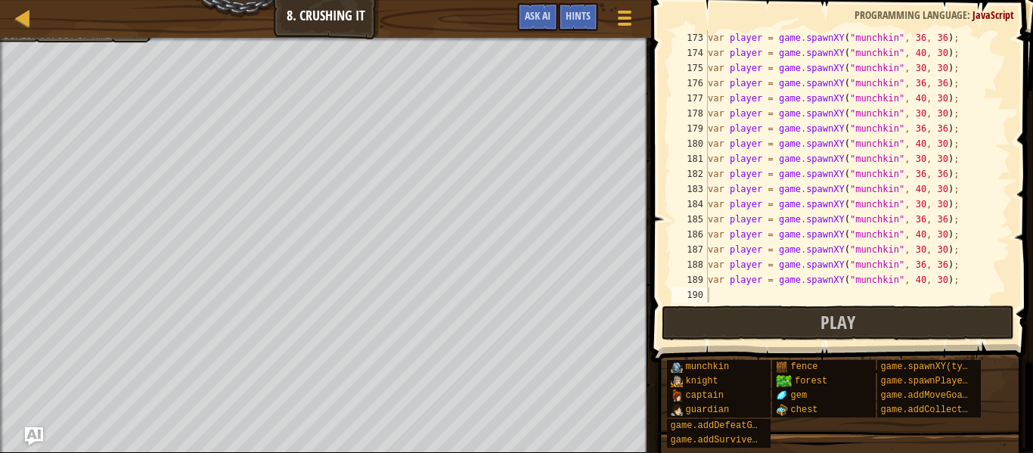
click at [809, 260] on div "var player = game . spawnXY ( "munchkin" , 36 , 36 ) ; var player = game . spaw…" at bounding box center [857, 181] width 305 height 302
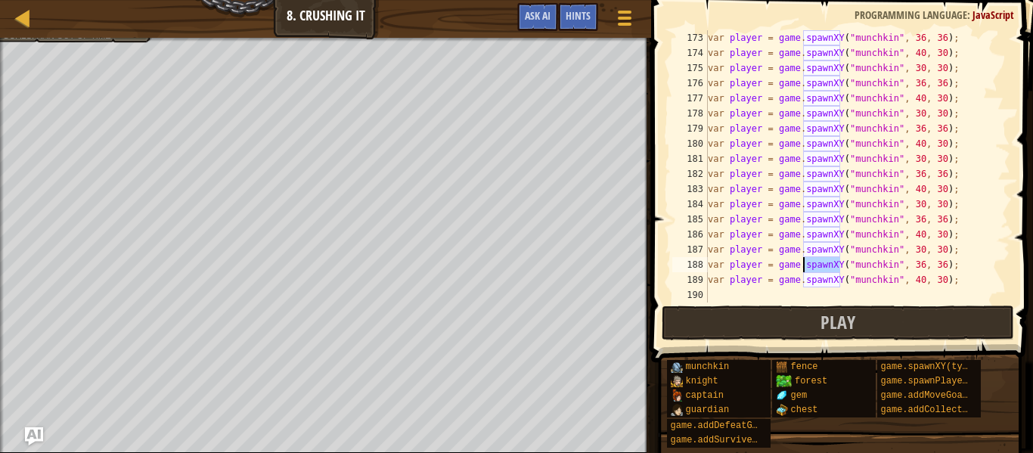
click at [809, 260] on div "var player = game . spawnXY ( "munchkin" , 36 , 36 ) ; var player = game . spaw…" at bounding box center [857, 166] width 305 height 272
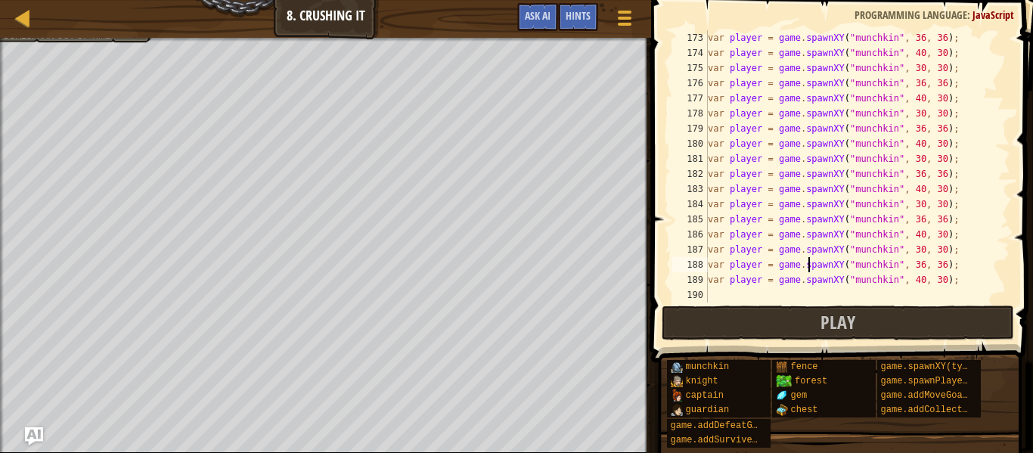
paste textarea
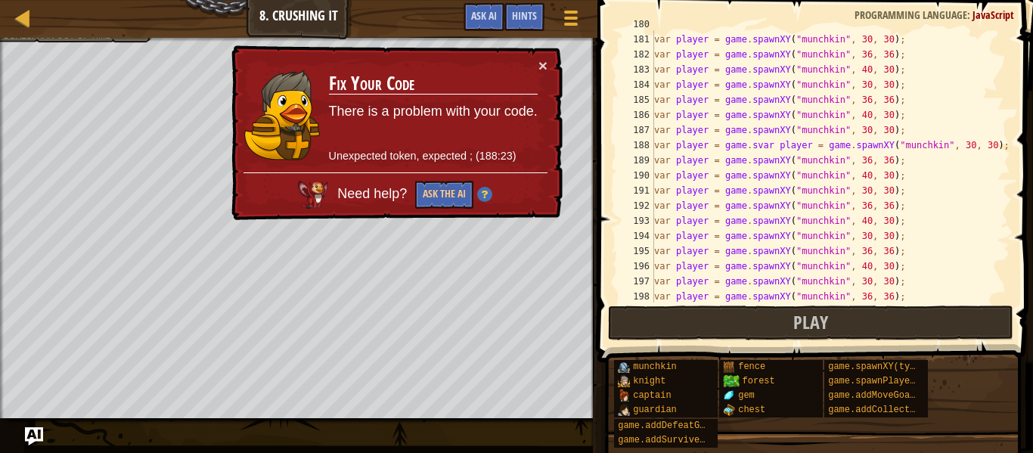
scroll to position [2782, 0]
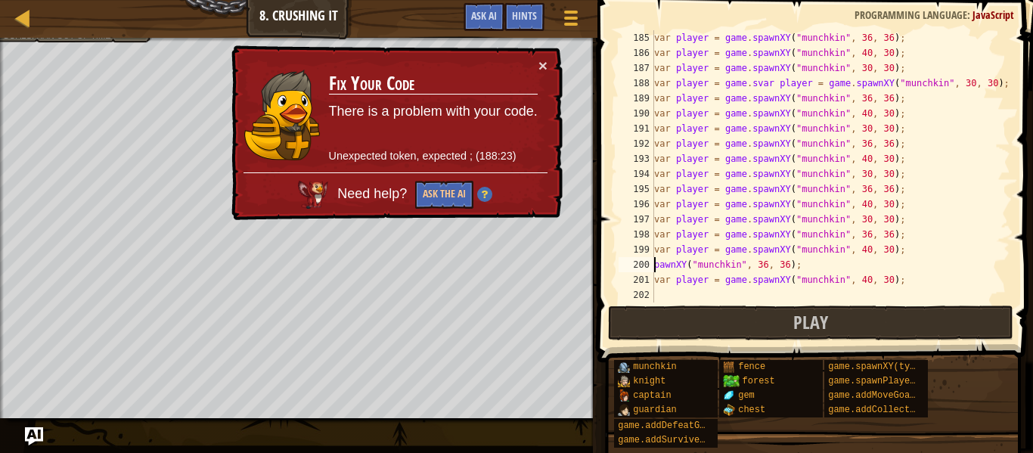
click at [757, 234] on div "var player = game . spawnXY ( "munchkin" , 36 , 36 ) ; var player = game . spaw…" at bounding box center [830, 181] width 359 height 302
click at [423, 190] on button "Ask the AI" at bounding box center [445, 193] width 59 height 29
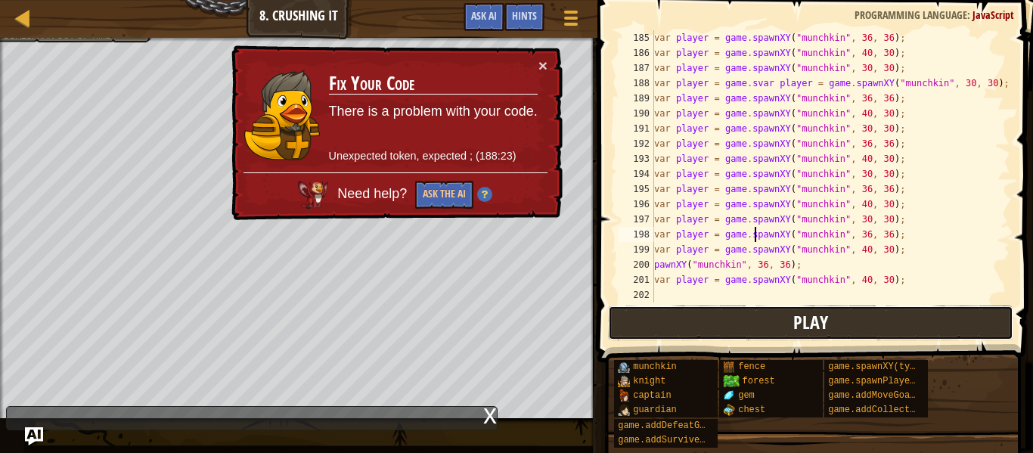
click at [822, 310] on span "Play" at bounding box center [810, 322] width 35 height 24
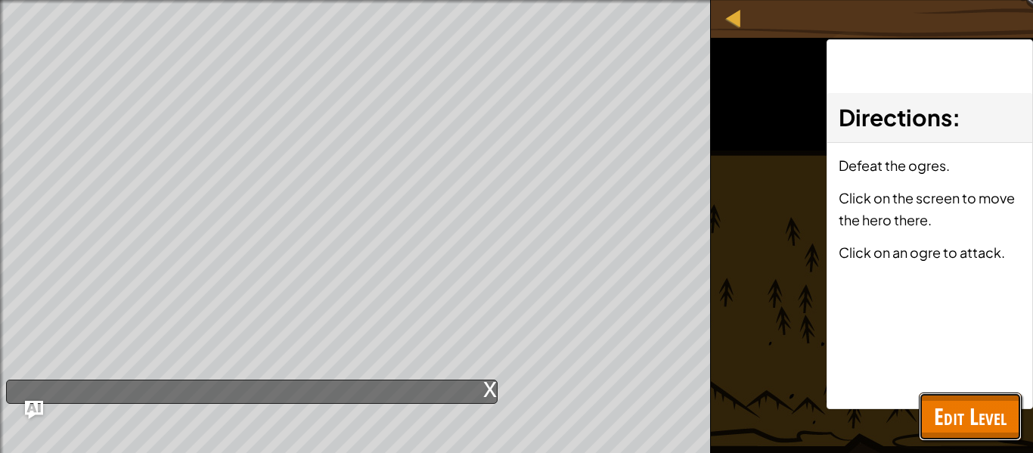
click at [951, 415] on span "Edit Level" at bounding box center [970, 416] width 73 height 31
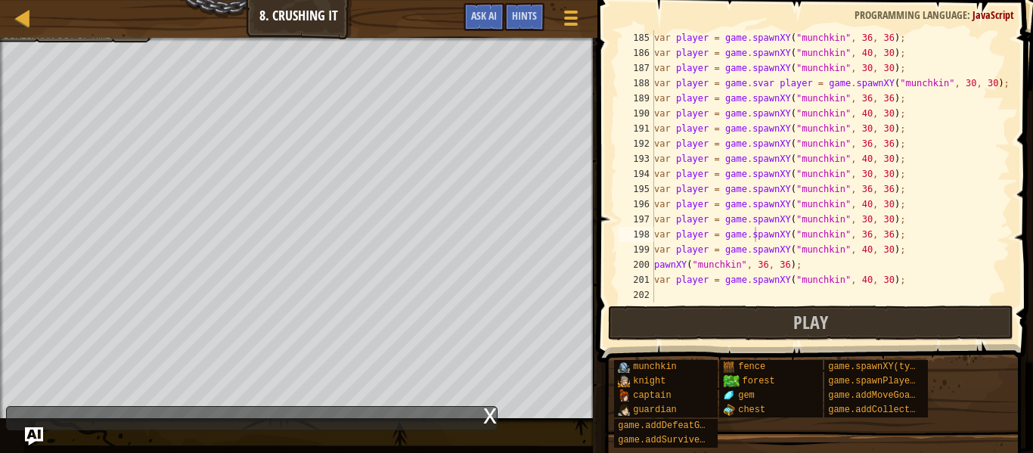
click at [773, 208] on div "var player = game . spawnXY ( "munchkin" , 36 , 36 ) ; var player = game . spaw…" at bounding box center [830, 181] width 359 height 302
type textarea "var player = game.spawnXY("munchkin", 40, 30);"
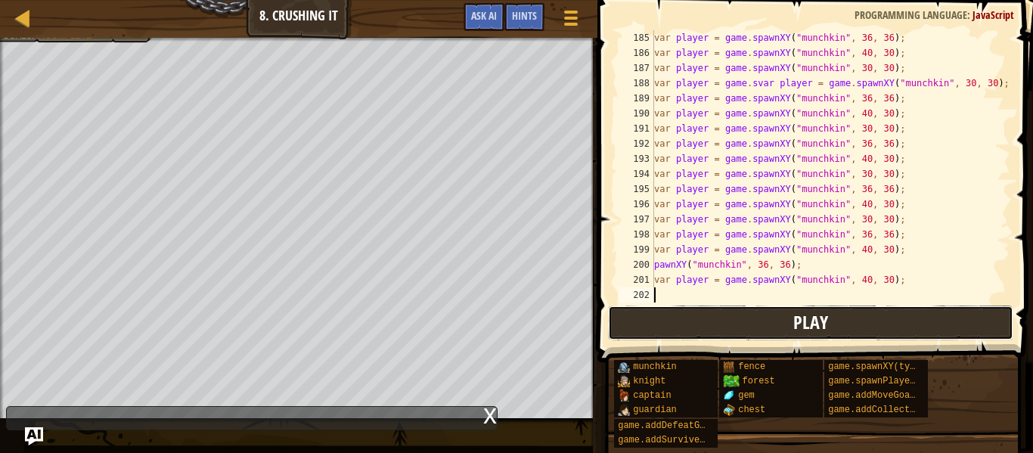
click at [793, 330] on button "Play" at bounding box center [810, 322] width 405 height 35
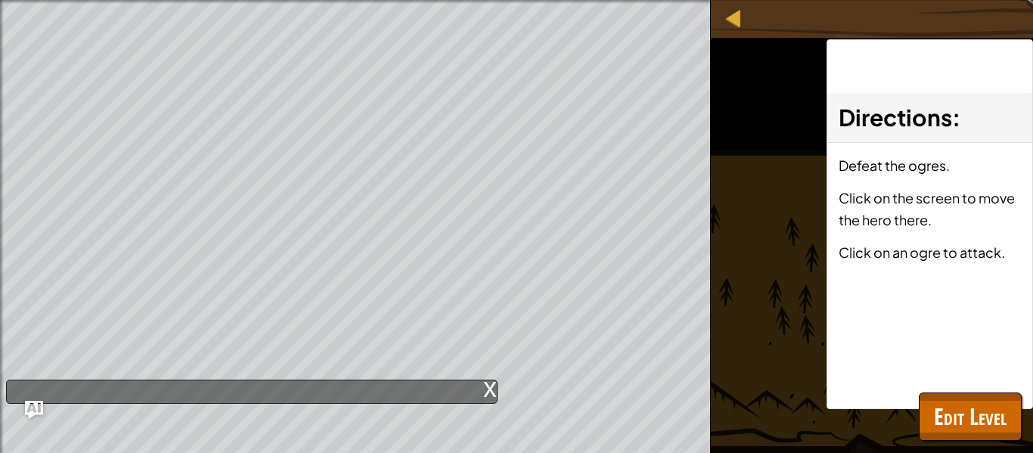
click at [485, 388] on div "x" at bounding box center [490, 387] width 14 height 15
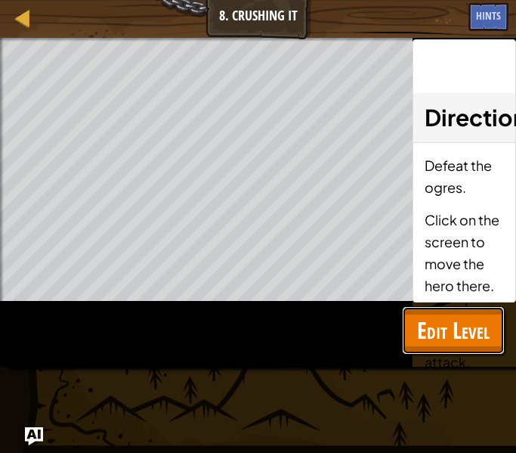
click at [452, 331] on span "Edit Level" at bounding box center [453, 329] width 73 height 31
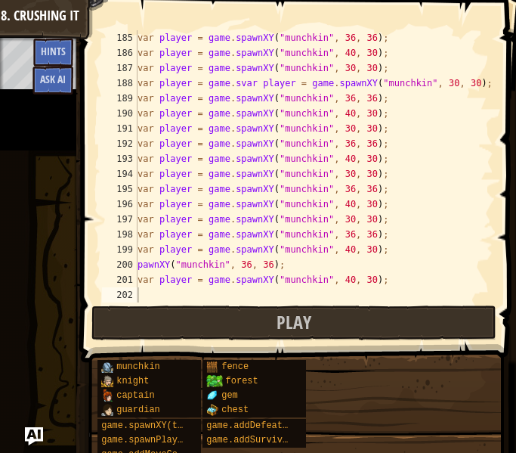
click at [315, 178] on div "var player = game . spawnXY ( "munchkin" , 36 , 36 ) ; var player = game . spaw…" at bounding box center [314, 181] width 359 height 302
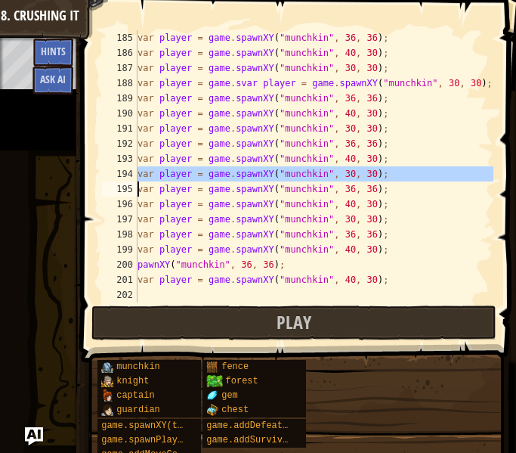
click at [315, 178] on div "var player = game . spawnXY ( "munchkin" , 36 , 36 ) ; var player = game . spaw…" at bounding box center [314, 166] width 359 height 272
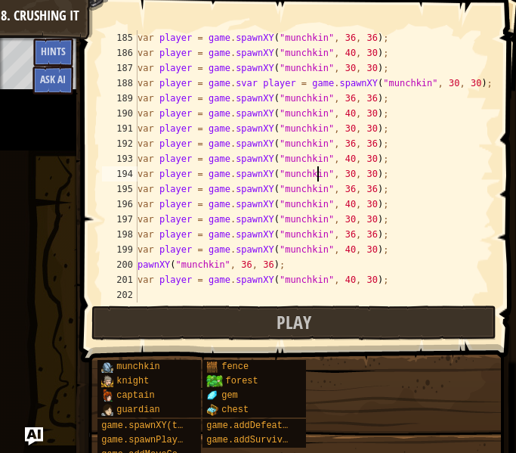
type textarea "var player = game.spawnXY("munchkin", 40, 30);"
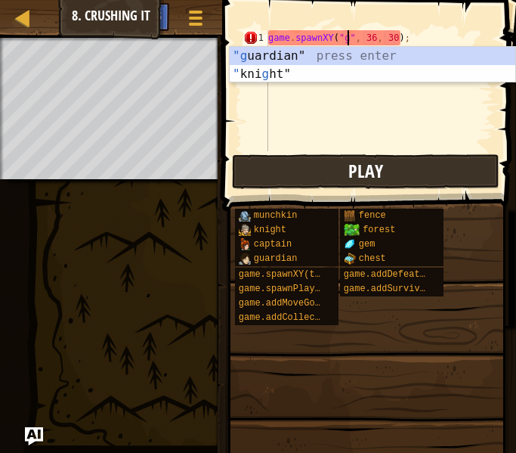
scroll to position [7, 12]
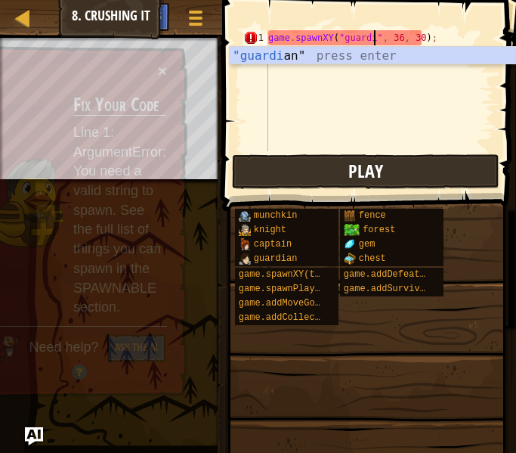
type textarea "game.spawnXY("guardian", 36, 30);"
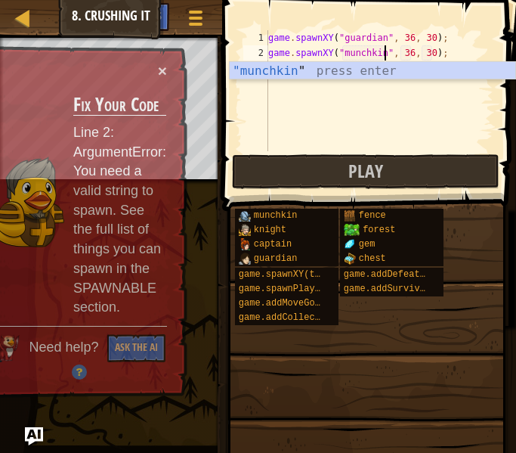
scroll to position [7, 17]
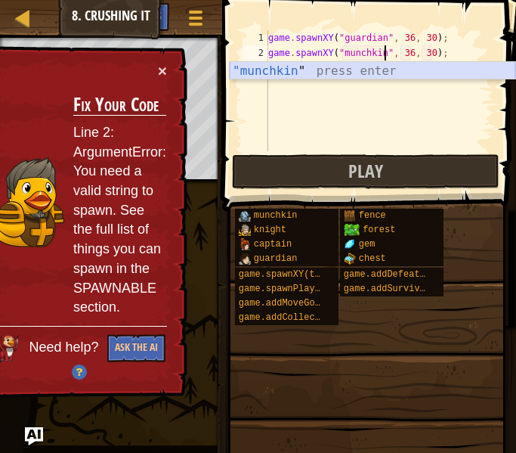
click at [291, 71] on div ""munchkin " press enter" at bounding box center [373, 89] width 286 height 54
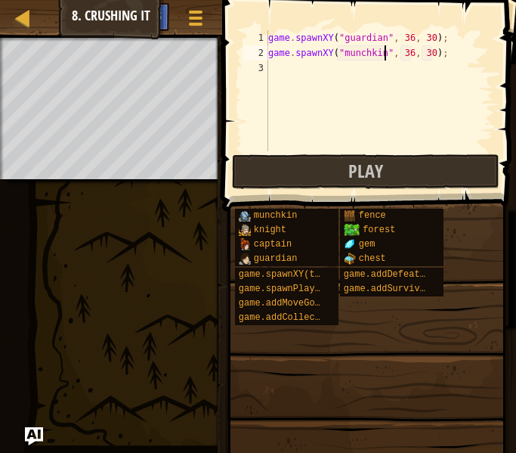
click at [333, 47] on div "game . spawnXY ( "guardian" , 36 , 30 ) ; game . spawnXY ( "munchkin" , 36 , 30…" at bounding box center [379, 105] width 228 height 151
click at [333, 47] on div "game . spawnXY ( "guardian" , 36 , 30 ) ; game . spawnXY ( "munchkin" , 36 , 30…" at bounding box center [379, 90] width 228 height 121
click at [333, 47] on div "game . spawnXY ( "guardian" , 36 , 30 ) ; game . spawnXY ( "munchkin" , 36 , 30…" at bounding box center [379, 105] width 228 height 151
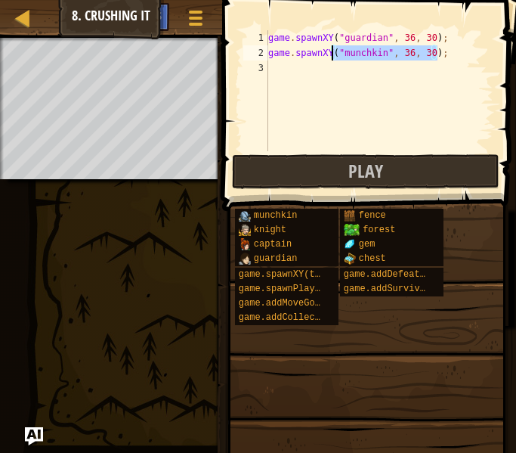
type textarea "game.spawnXY("munchkin", 36, 30);"
paste textarea
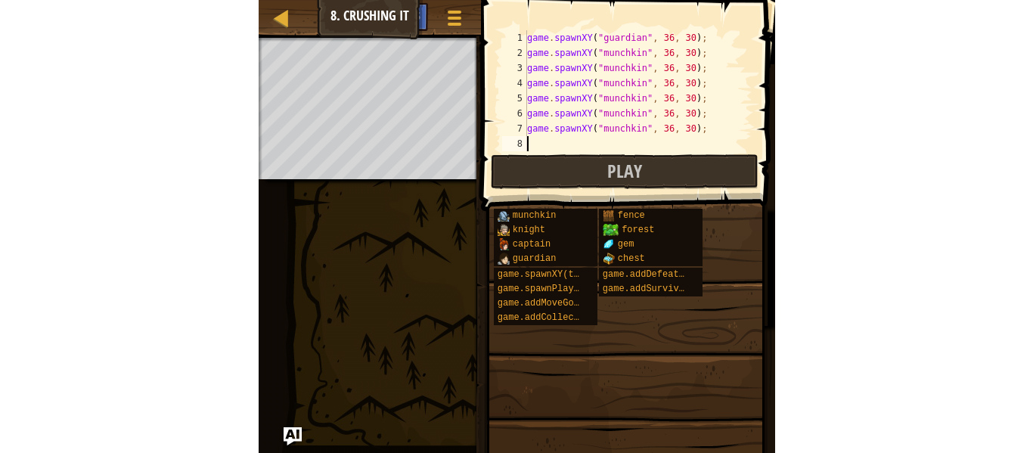
scroll to position [0, 0]
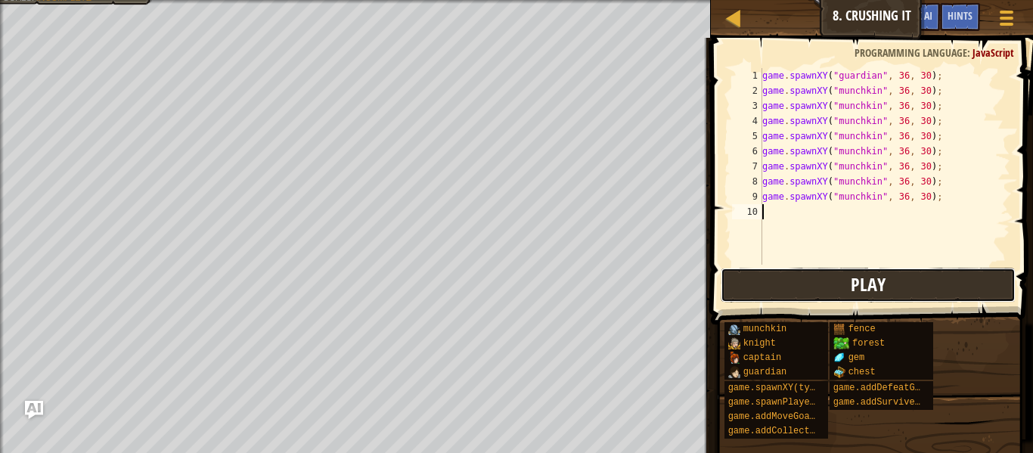
click at [770, 287] on button "Play" at bounding box center [867, 285] width 295 height 35
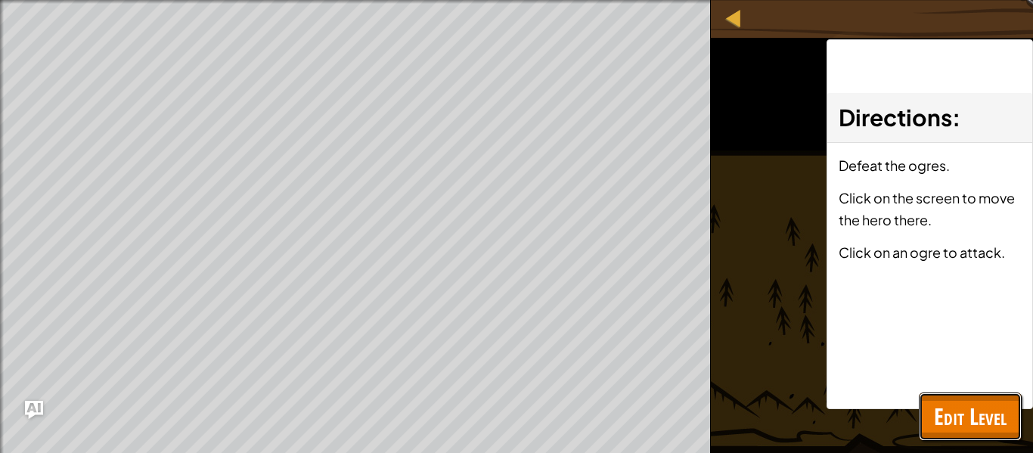
click at [971, 401] on span "Edit Level" at bounding box center [970, 416] width 73 height 31
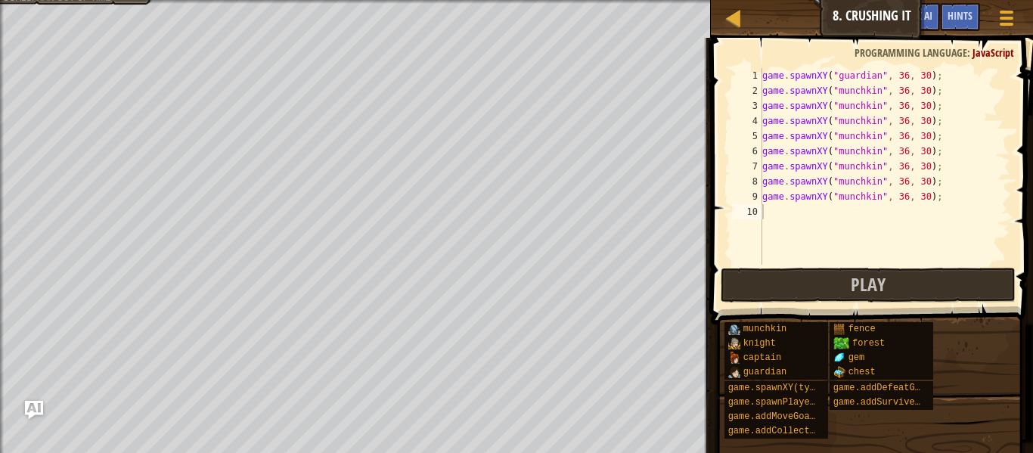
click at [887, 163] on div "game . spawnXY ( "guardian" , 36 , 30 ) ; game . spawnXY ( "munchkin" , 36 , 30…" at bounding box center [884, 181] width 251 height 227
click at [788, 91] on div "game . spawnXY ( "guardian" , 36 , 30 ) ; game . spawnXY ( "munchkin" , 36 , 30…" at bounding box center [884, 181] width 251 height 227
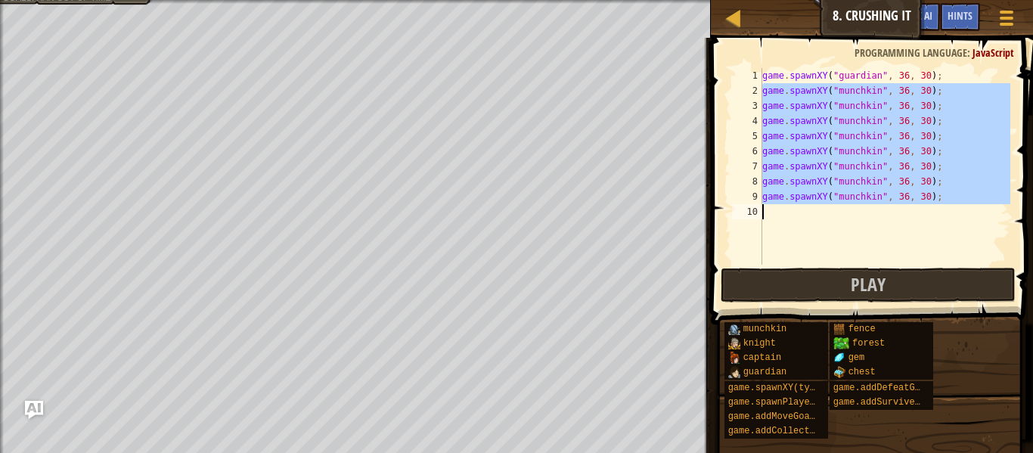
drag, startPoint x: 763, startPoint y: 90, endPoint x: 1032, endPoint y: 321, distance: 354.9
click at [1032, 321] on div "game.spawnXY("munchkin", 36, 30); 1 2 3 4 5 6 7 8 9 10 game . spawnXY ( "guardi…" at bounding box center [869, 210] width 327 height 331
type textarea "game.spawnXY("munchkin", 36, 30);"
paste textarea
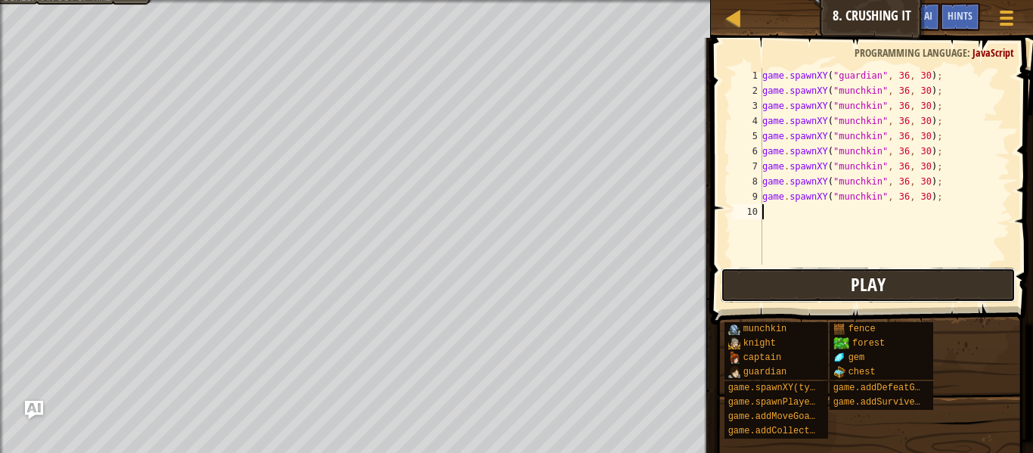
click at [996, 299] on button "Play" at bounding box center [867, 285] width 295 height 35
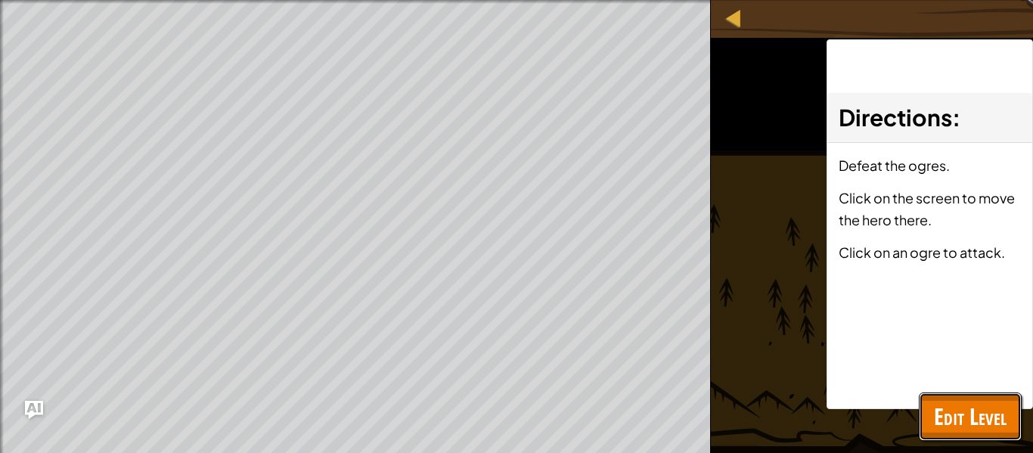
click at [940, 393] on button "Edit Level" at bounding box center [969, 416] width 103 height 48
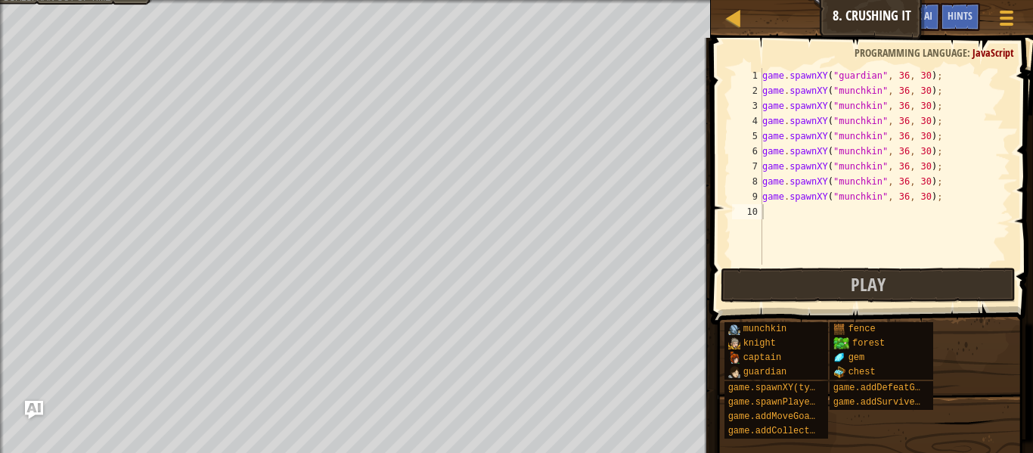
click at [887, 213] on div "game . spawnXY ( "guardian" , 36 , 30 ) ; game . spawnXY ( "munchkin" , 36 , 30…" at bounding box center [884, 181] width 251 height 227
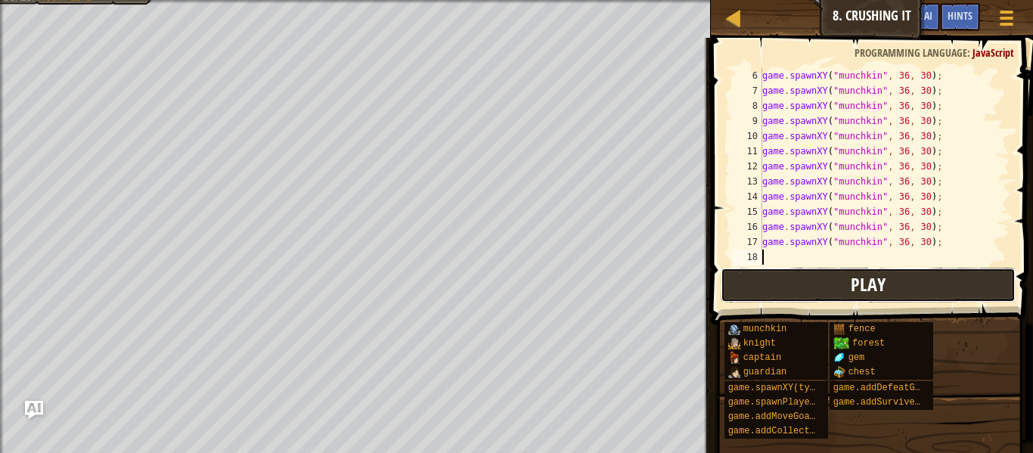
click at [813, 283] on button "Play" at bounding box center [867, 285] width 295 height 35
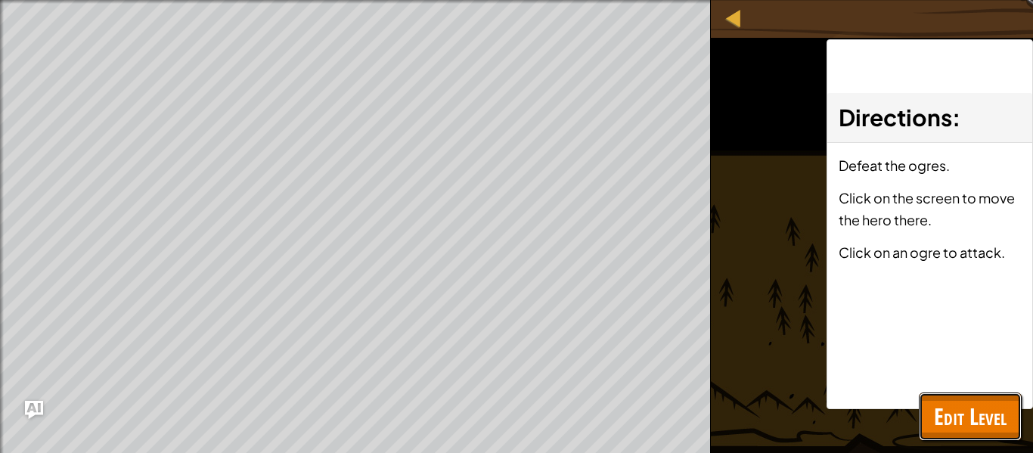
click at [920, 416] on button "Edit Level" at bounding box center [969, 416] width 103 height 48
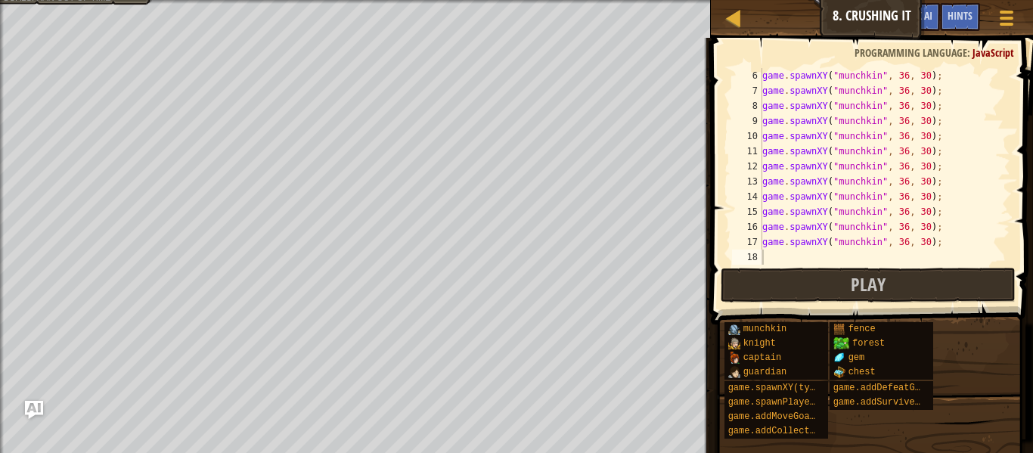
click at [866, 248] on div "game . spawnXY ( "munchkin" , 36 , 30 ) ; game . spawnXY ( "munchkin" , 36 , 30…" at bounding box center [884, 181] width 251 height 227
type textarea "game.spawnXY("munchkin", 36, 30);"
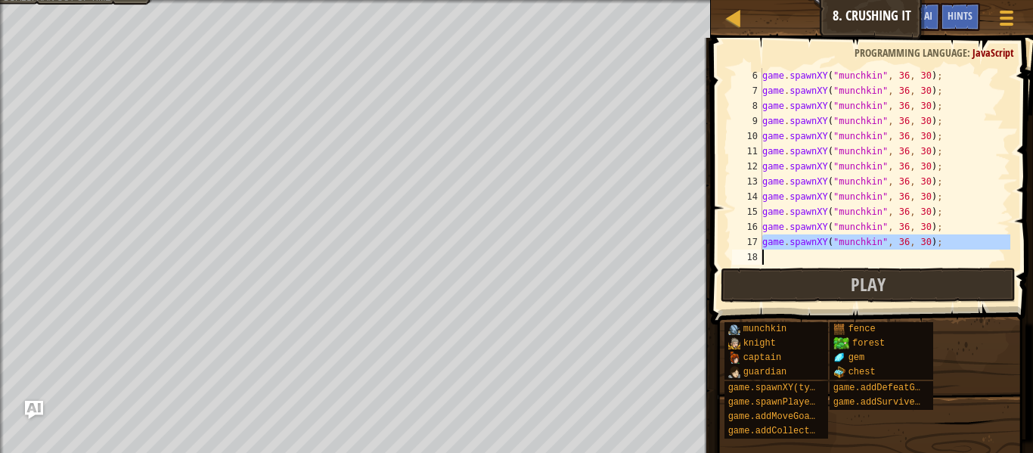
paste textarea
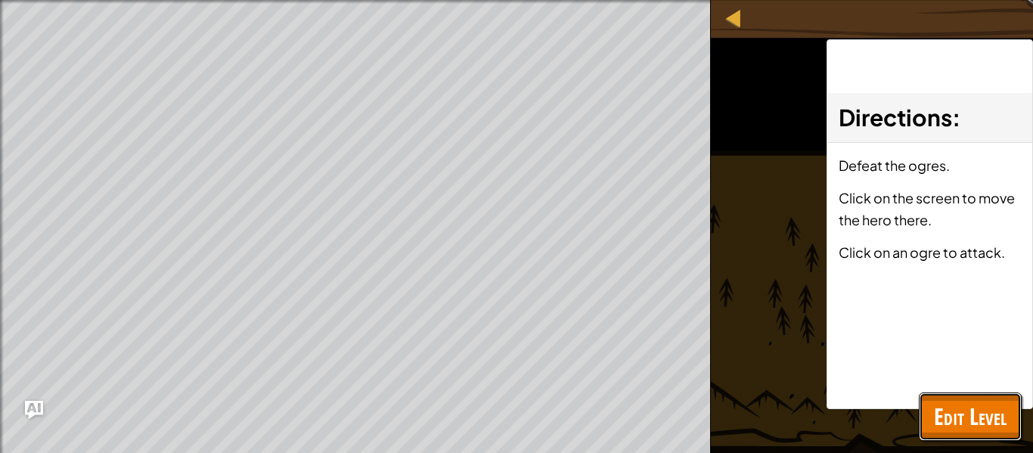
click at [968, 420] on span "Edit Level" at bounding box center [970, 416] width 73 height 31
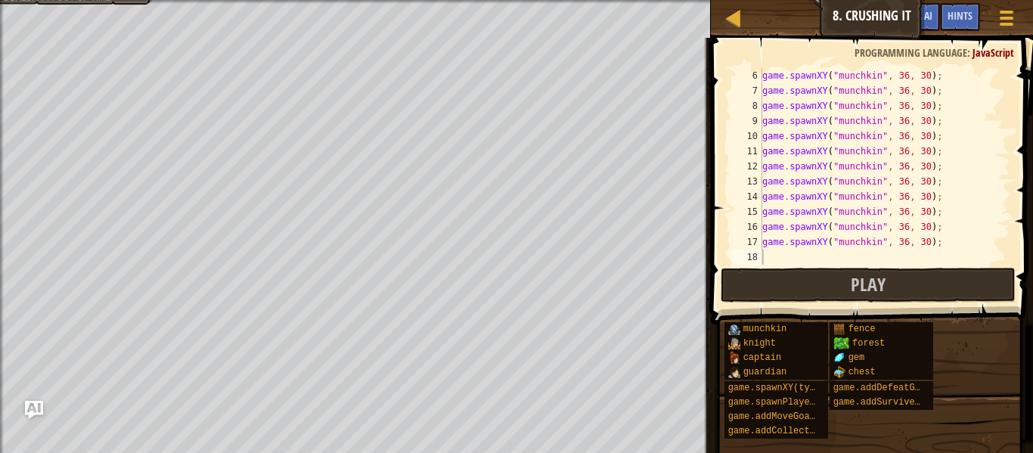
click at [891, 257] on div "game . spawnXY ( "munchkin" , 36 , 30 ) ; game . spawnXY ( "munchkin" , 36 , 30…" at bounding box center [884, 181] width 251 height 227
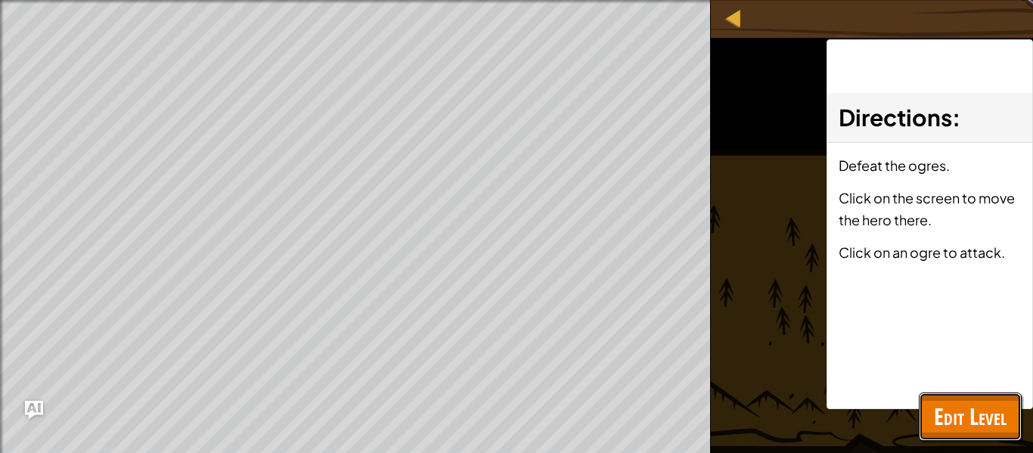
click at [971, 430] on span "Edit Level" at bounding box center [970, 416] width 73 height 31
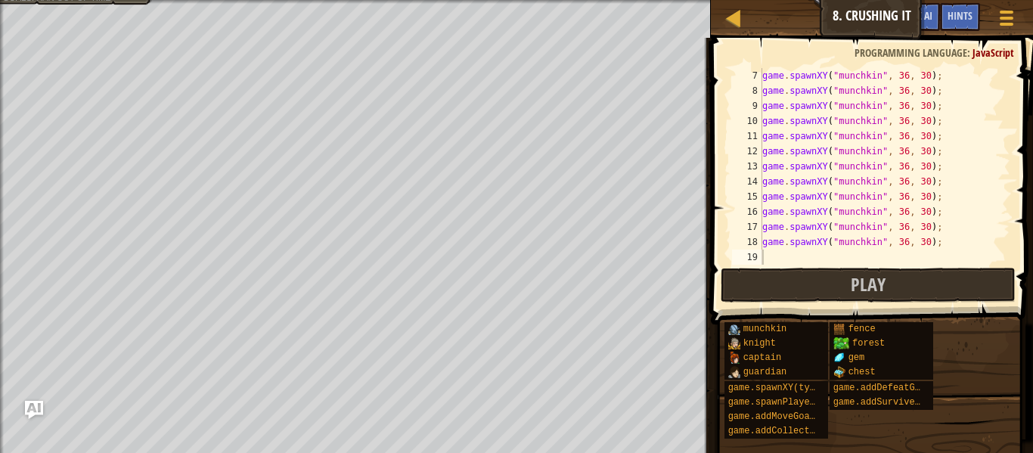
click at [842, 259] on div "game . spawnXY ( "munchkin" , 36 , 30 ) ; game . spawnXY ( "munchkin" , 36 , 30…" at bounding box center [884, 181] width 251 height 227
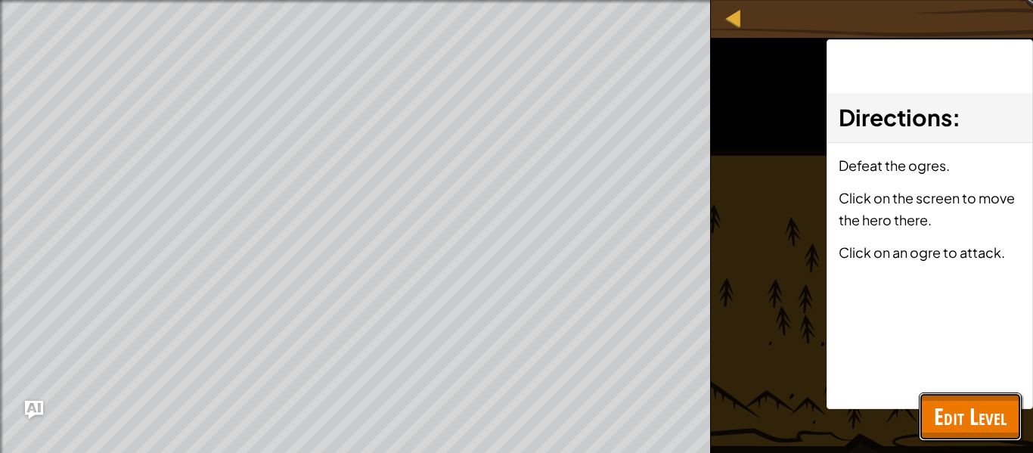
click at [970, 419] on span "Edit Level" at bounding box center [970, 416] width 73 height 31
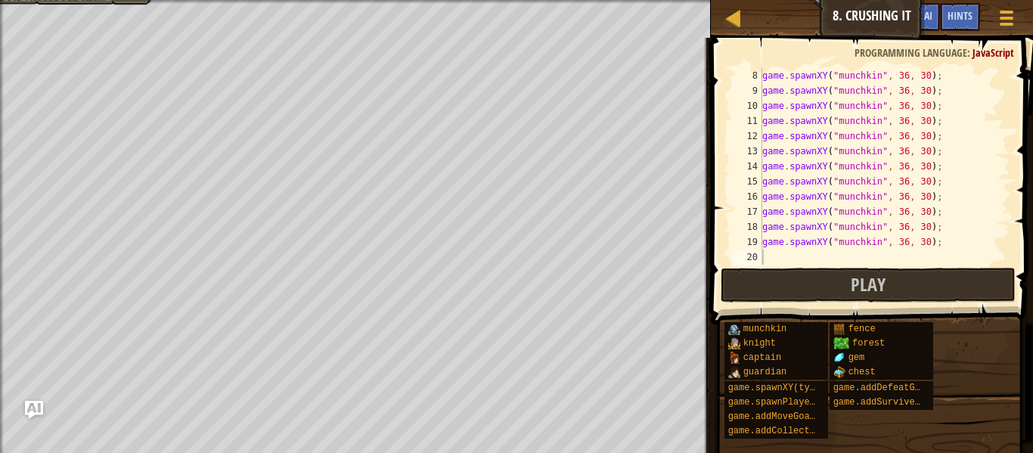
click at [798, 255] on div "game . spawnXY ( "munchkin" , 36 , 30 ) ; game . spawnXY ( "munchkin" , 36 , 30…" at bounding box center [884, 181] width 251 height 227
type textarea "game.spawnXY("munchkin", 36, 30);"
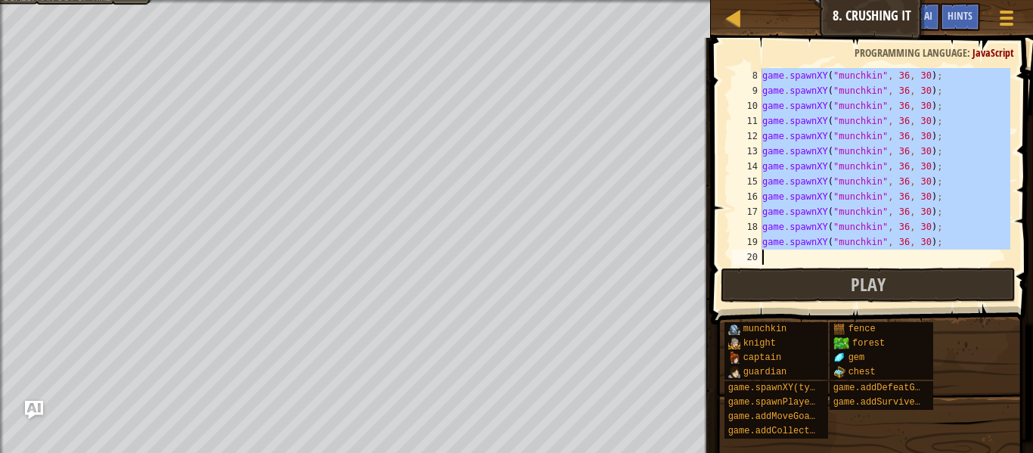
paste textarea
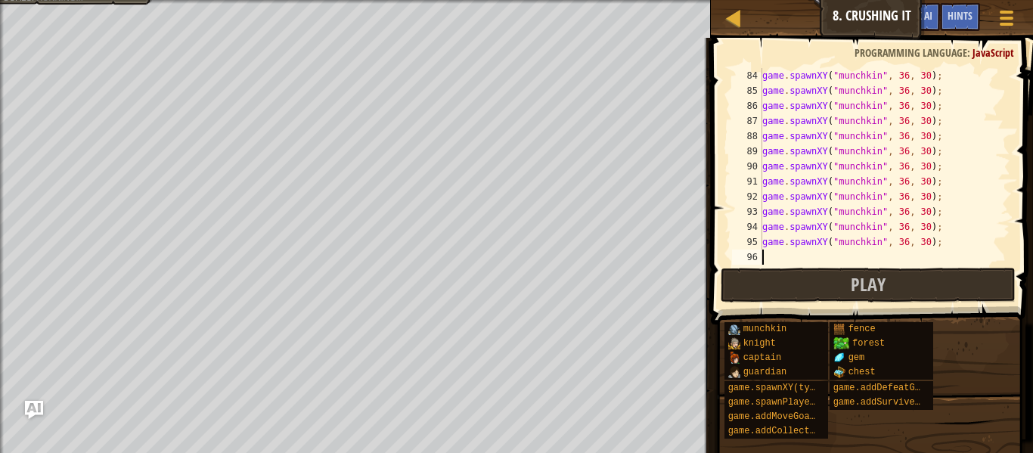
scroll to position [1542, 0]
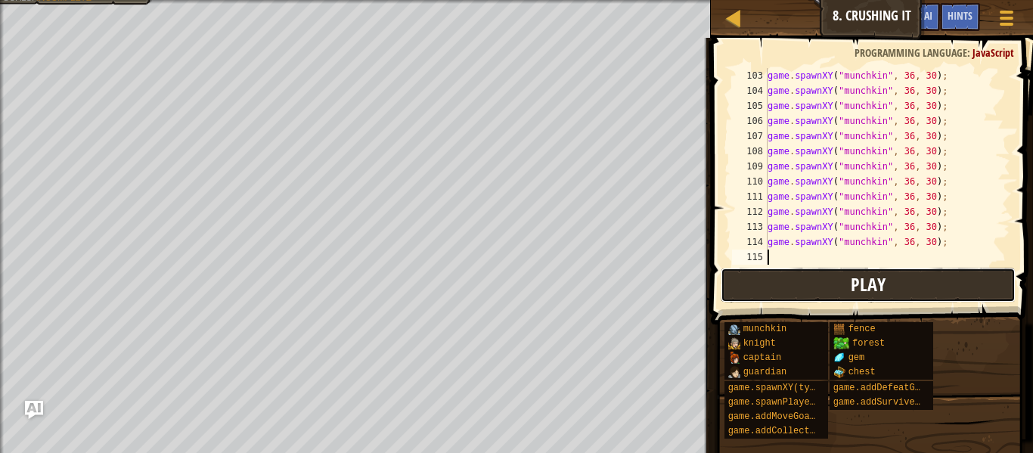
click at [830, 282] on button "Play" at bounding box center [867, 285] width 295 height 35
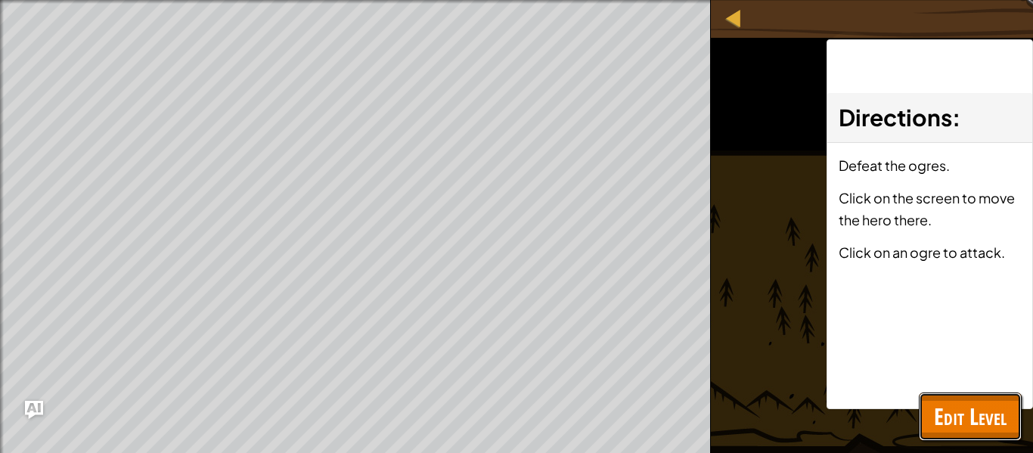
click at [940, 418] on span "Edit Level" at bounding box center [970, 416] width 73 height 31
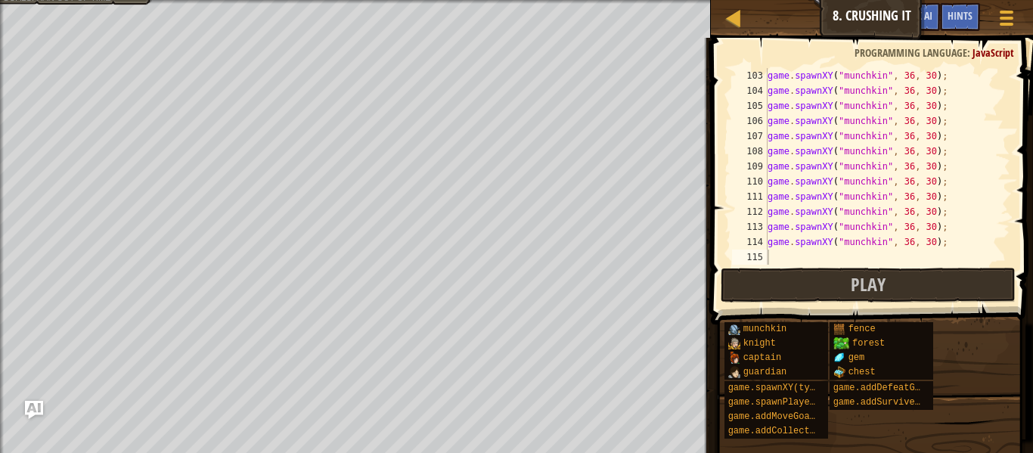
click at [860, 244] on div "game . spawnXY ( "munchkin" , 36 , 30 ) ; game . spawnXY ( "munchkin" , 36 , 30…" at bounding box center [887, 181] width 246 height 227
click at [857, 194] on div "game . spawnXY ( "munchkin" , 36 , 30 ) ; game . spawnXY ( "munchkin" , 36 , 30…" at bounding box center [887, 181] width 246 height 227
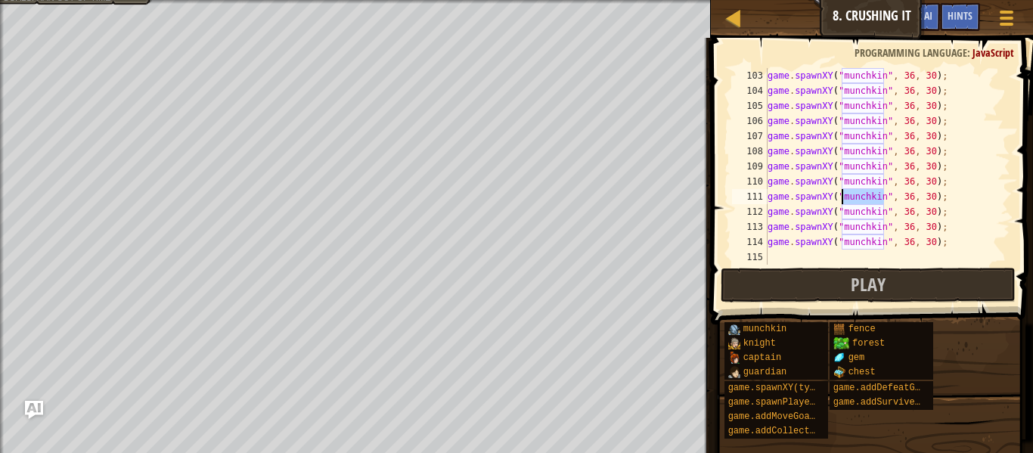
click at [857, 194] on div "game . spawnXY ( "munchkin" , 36 , 30 ) ; game . spawnXY ( "munchkin" , 36 , 30…" at bounding box center [887, 181] width 246 height 227
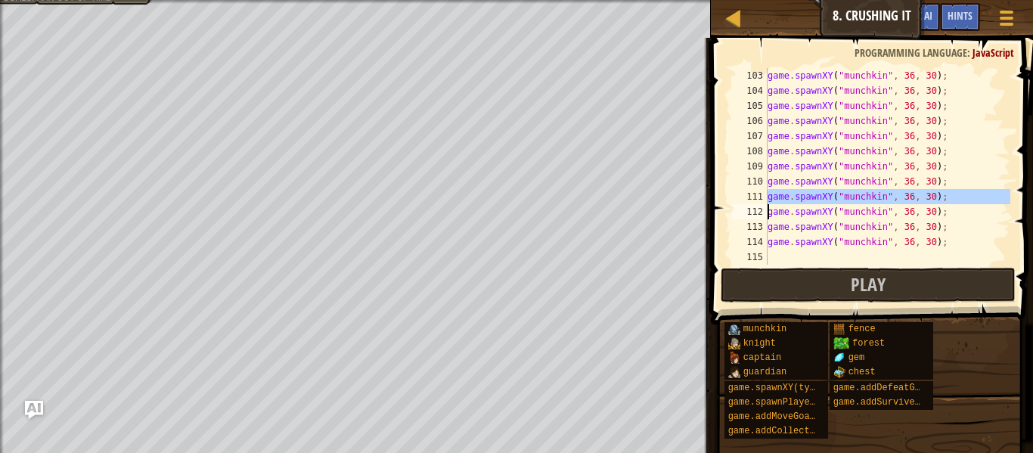
click at [857, 194] on div "game . spawnXY ( "munchkin" , 36 , 30 ) ; game . spawnXY ( "munchkin" , 36 , 30…" at bounding box center [887, 166] width 246 height 197
click at [857, 194] on div "game . spawnXY ( "munchkin" , 36 , 30 ) ; game . spawnXY ( "munchkin" , 36 , 30…" at bounding box center [887, 181] width 246 height 227
click at [857, 194] on div "game . spawnXY ( "munchkin" , 36 , 30 ) ; game . spawnXY ( "munchkin" , 36 , 30…" at bounding box center [887, 166] width 246 height 197
type textarea "game.spawnXY("munchkin", 36, 30);"
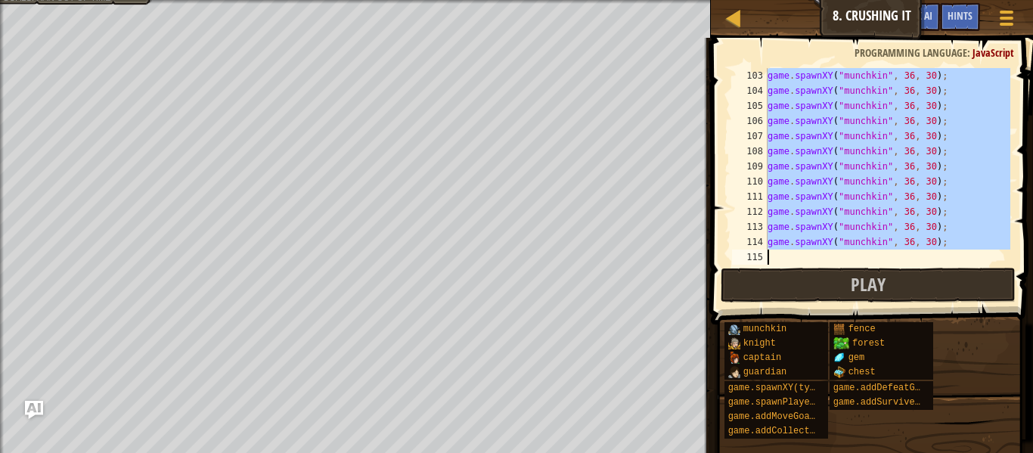
paste textarea
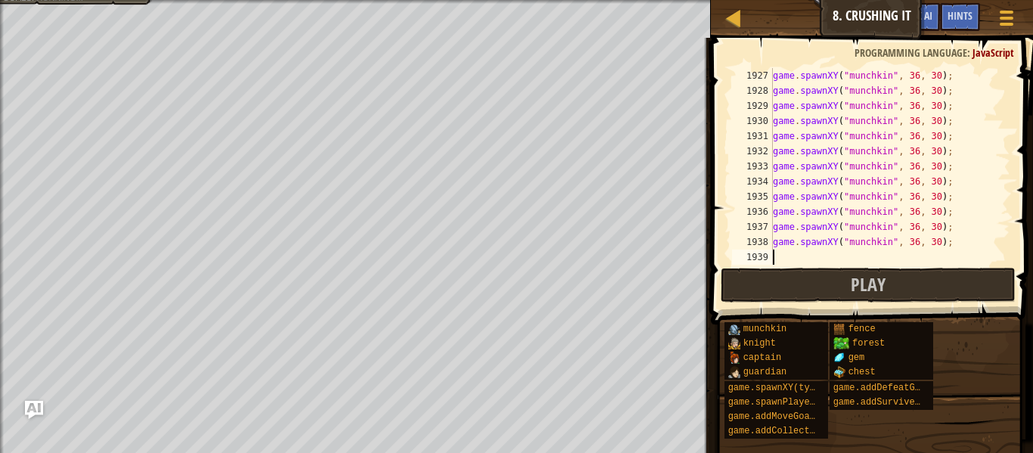
scroll to position [24573, 0]
click at [841, 273] on button "Play" at bounding box center [867, 285] width 295 height 35
